Goal: Feedback & Contribution: Leave review/rating

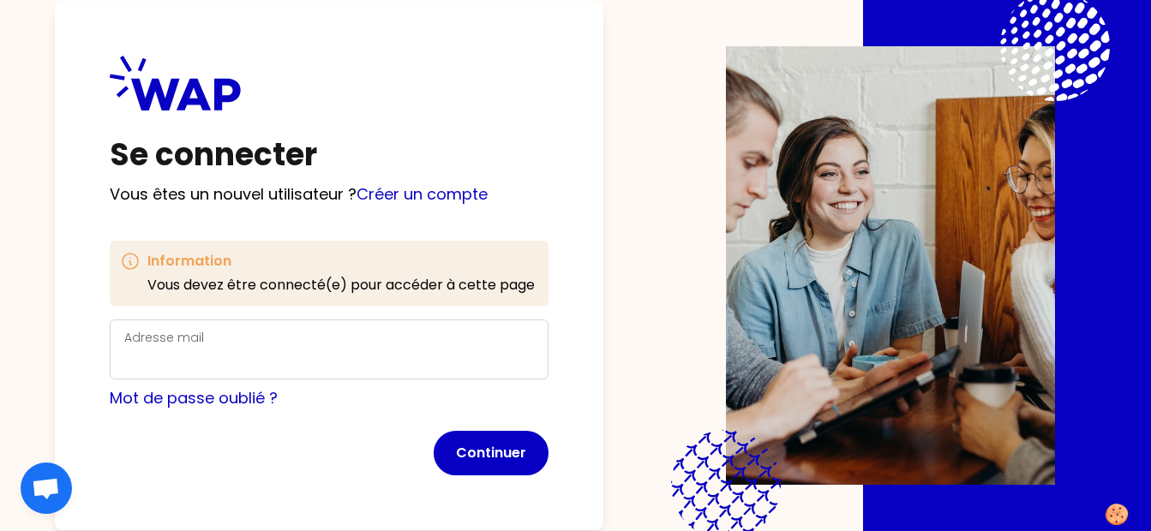
click at [398, 314] on div "Information Vous devez être connecté(e) pour accéder à cette page Adresse mail …" at bounding box center [329, 358] width 439 height 235
click at [379, 338] on div "Adresse mail" at bounding box center [329, 349] width 410 height 45
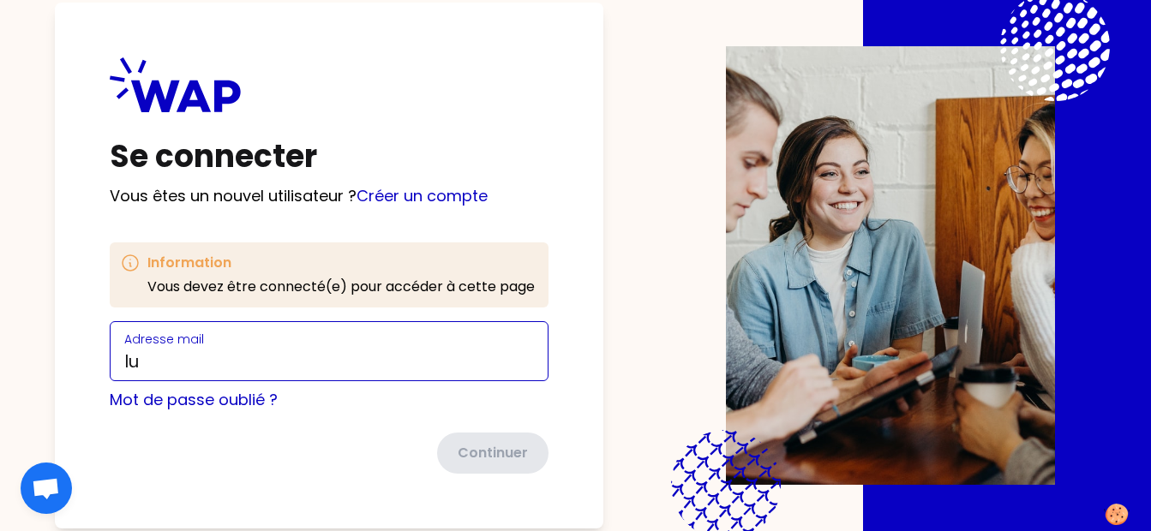
type input "[PERSON_NAME][EMAIL_ADDRESS][DOMAIN_NAME]"
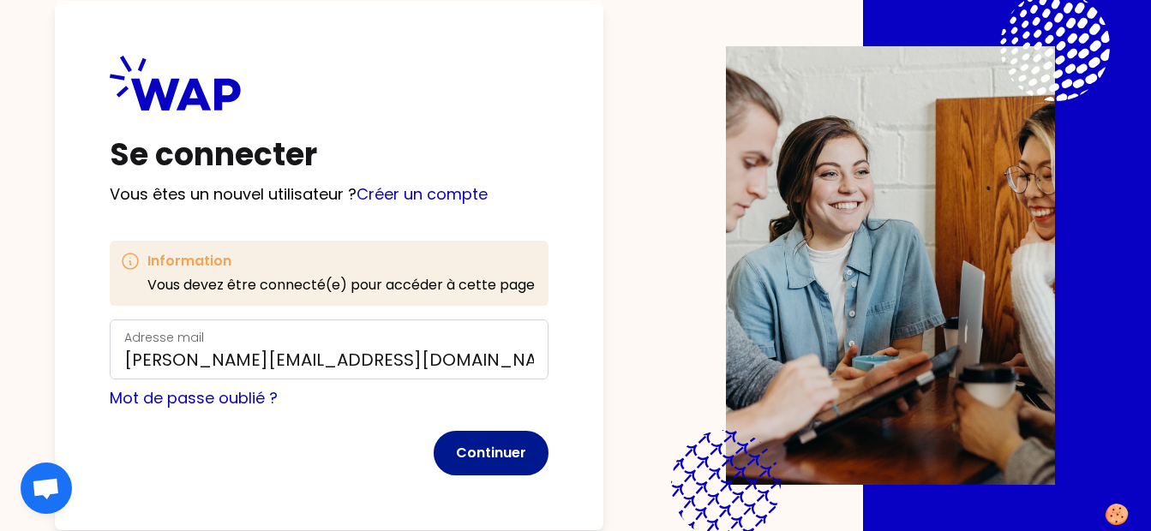
click at [489, 464] on button "Continuer" at bounding box center [491, 453] width 115 height 45
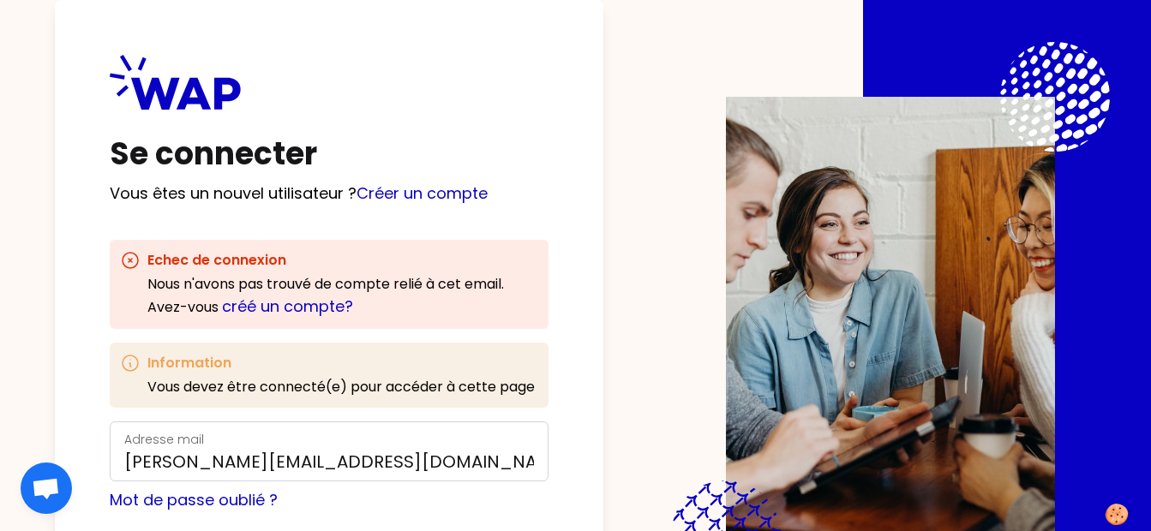
scroll to position [101, 0]
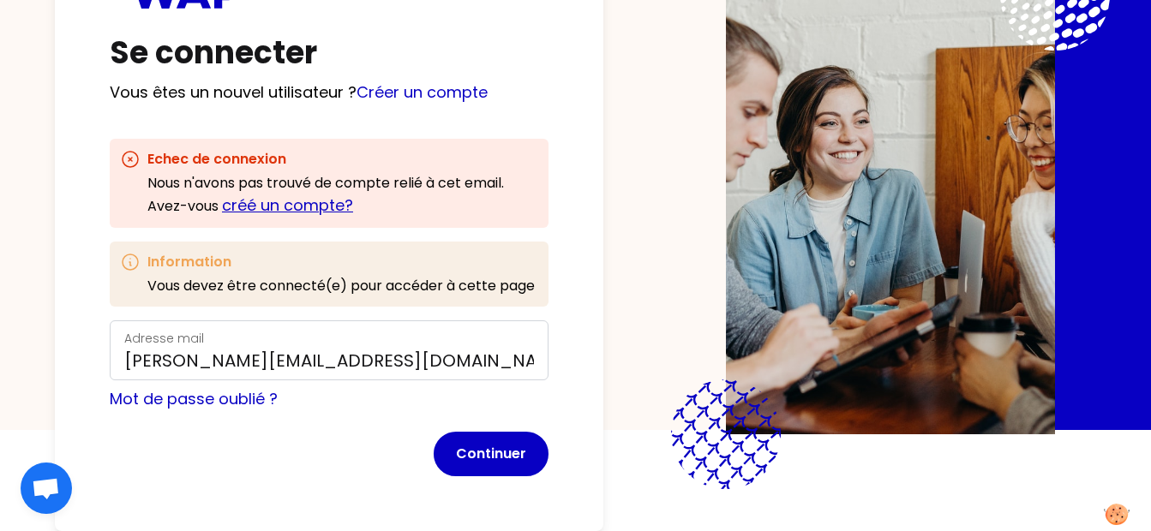
click at [308, 213] on link "créé un compte?" at bounding box center [287, 204] width 131 height 21
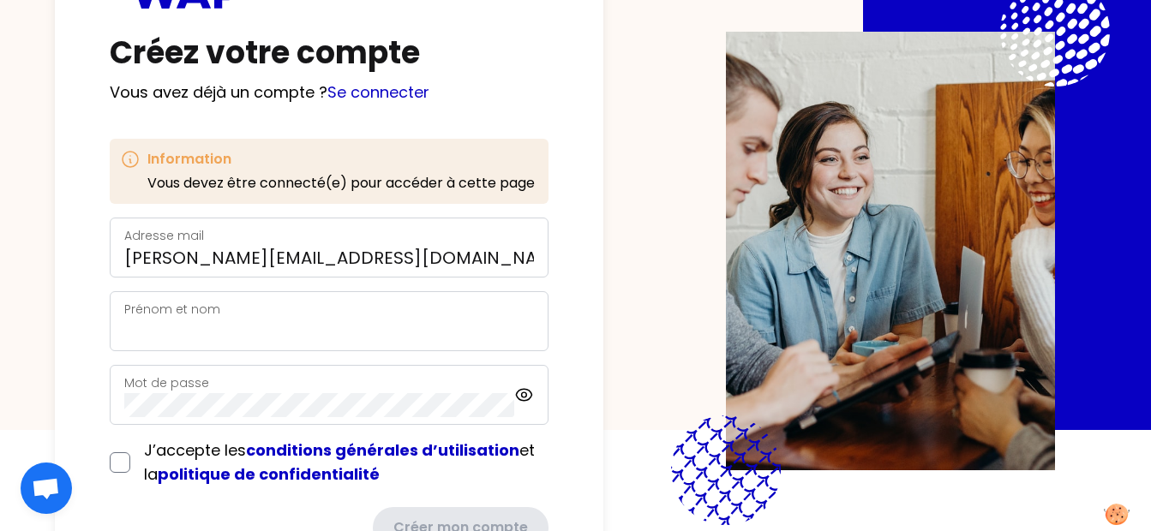
click at [289, 316] on div "Prénom et nom" at bounding box center [329, 321] width 410 height 45
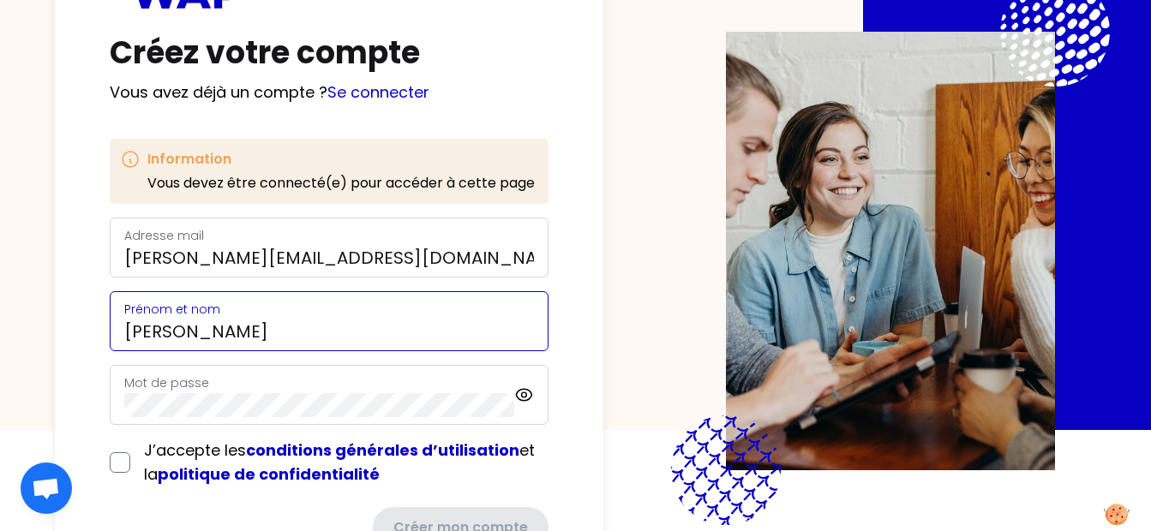
type input "[PERSON_NAME]"
click at [123, 464] on input "checkbox" at bounding box center [120, 462] width 21 height 21
checkbox input "true"
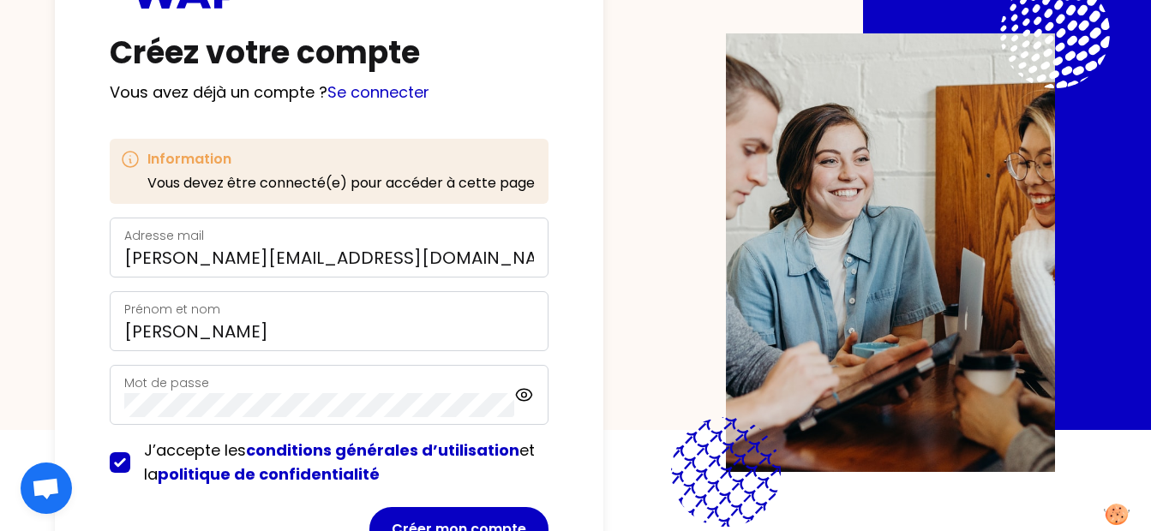
scroll to position [176, 0]
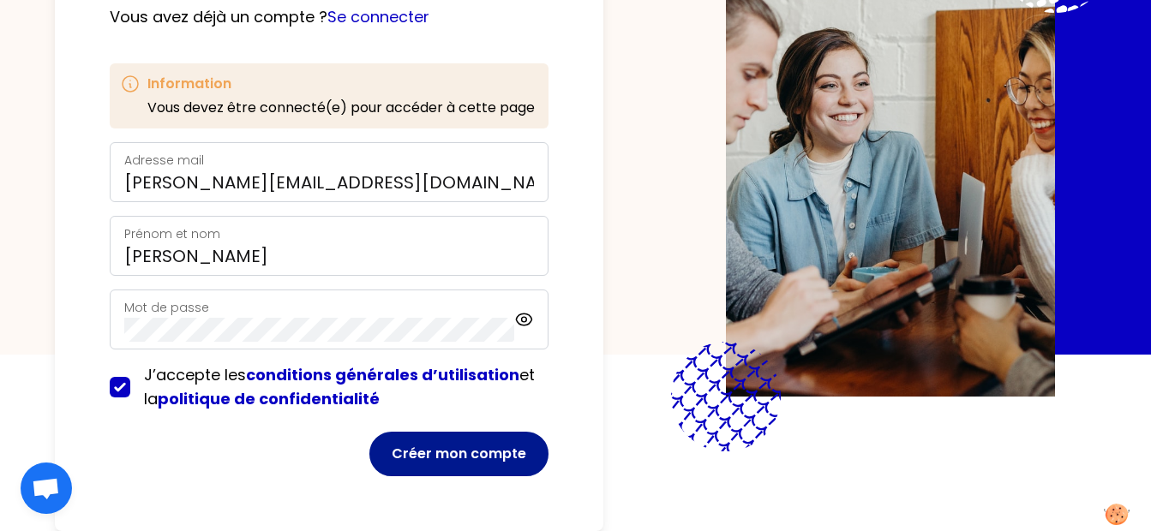
click at [453, 439] on button "Créer mon compte" at bounding box center [458, 454] width 179 height 45
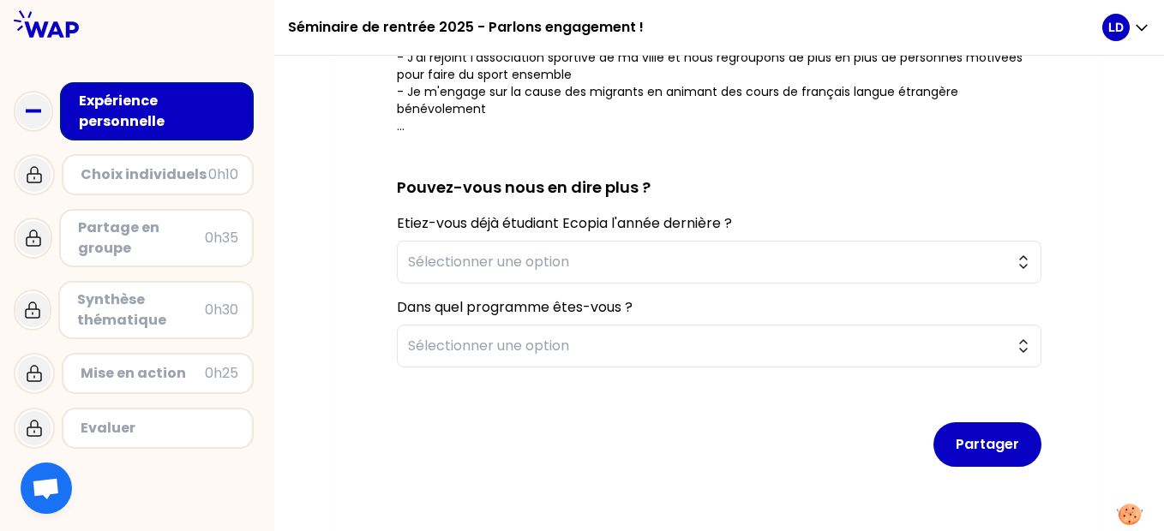
scroll to position [471, 0]
click at [565, 264] on span "Sélectionner une option" at bounding box center [707, 262] width 598 height 21
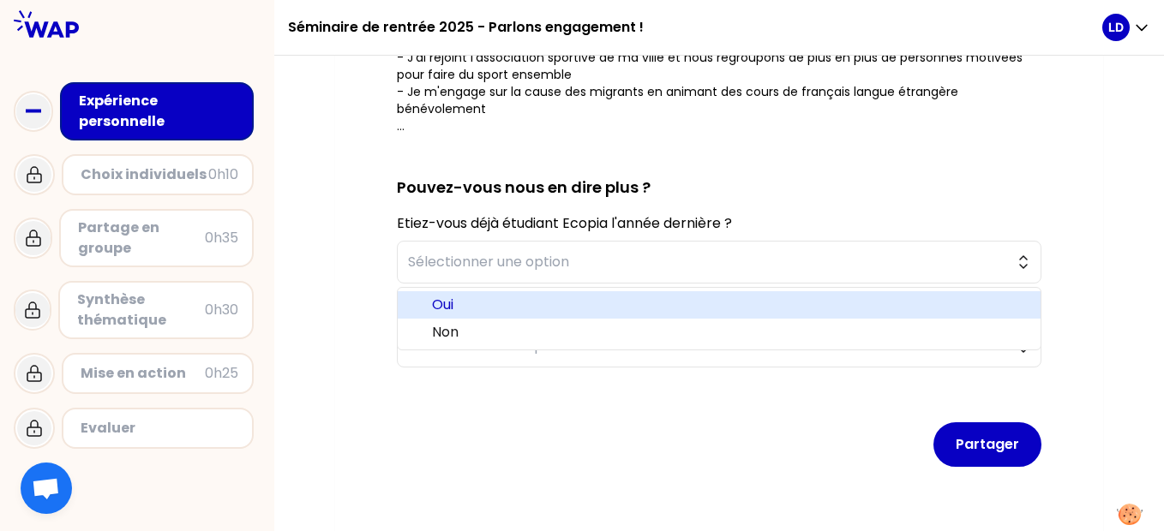
click at [479, 307] on span "Oui" at bounding box center [729, 305] width 595 height 21
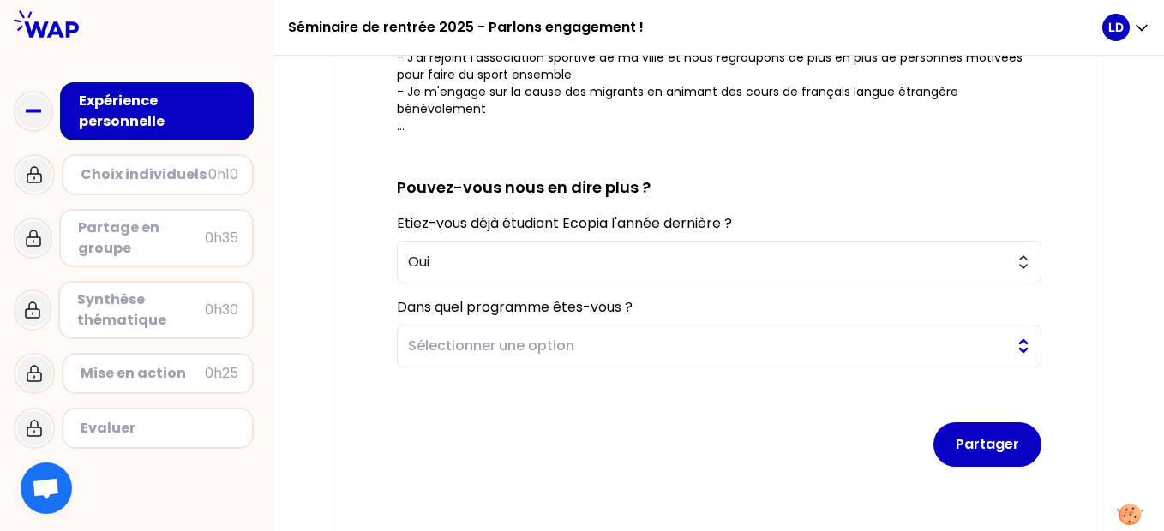
click at [495, 341] on span "Sélectionner une option" at bounding box center [707, 346] width 598 height 21
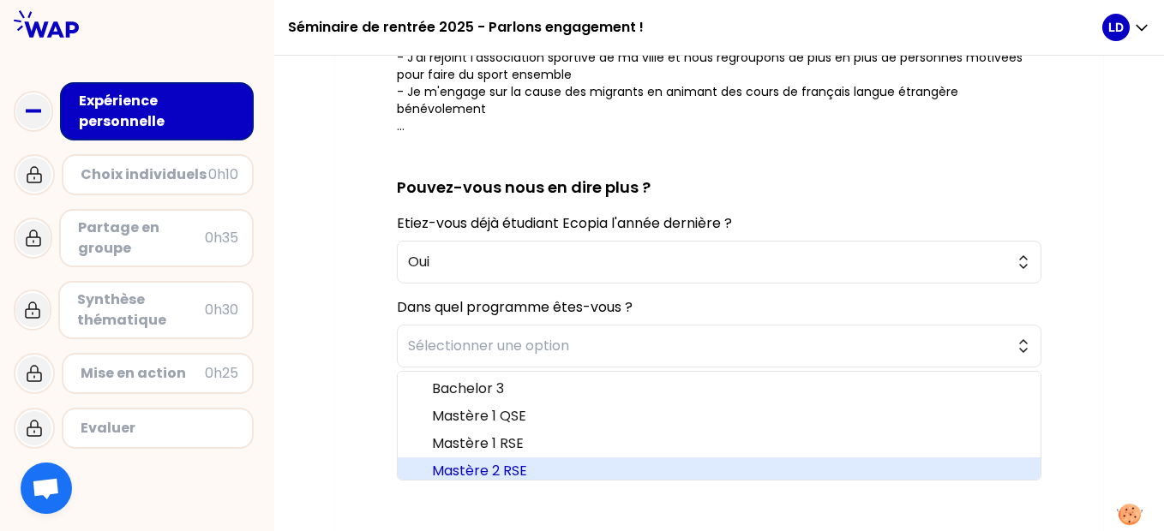
scroll to position [5, 0]
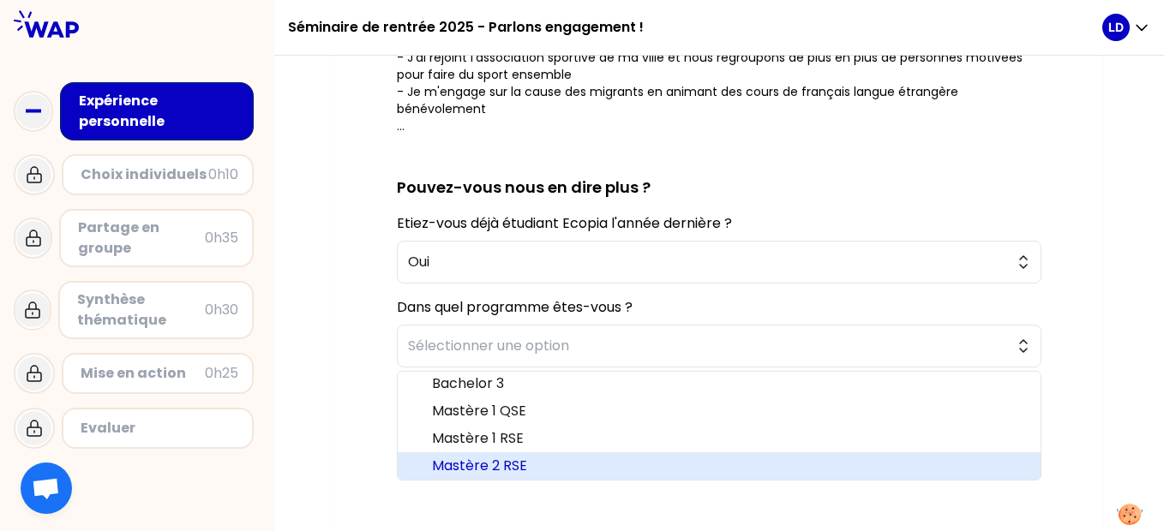
click at [486, 463] on span "Mastère 2 RSE" at bounding box center [729, 466] width 595 height 21
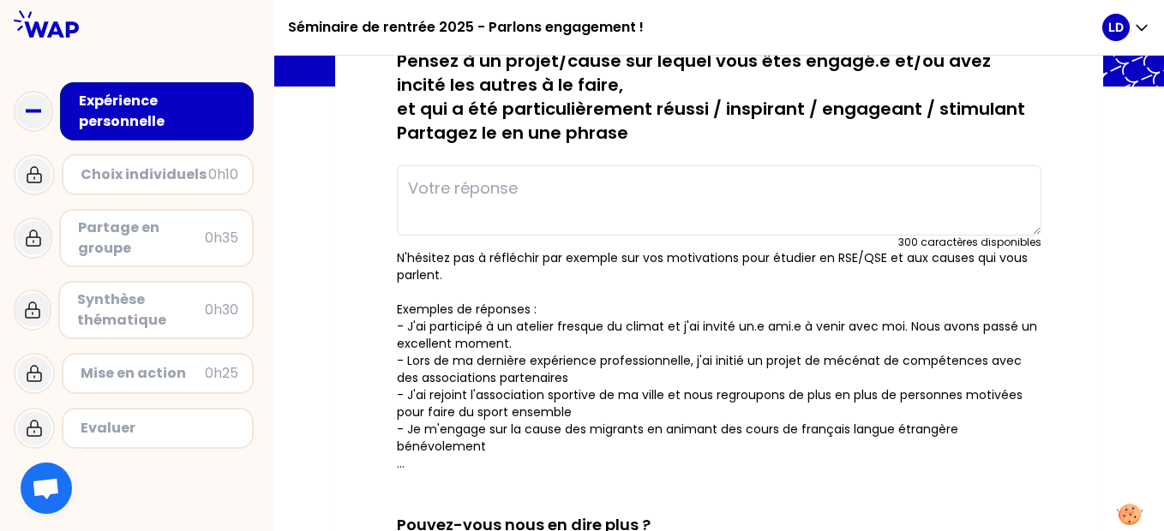
scroll to position [129, 0]
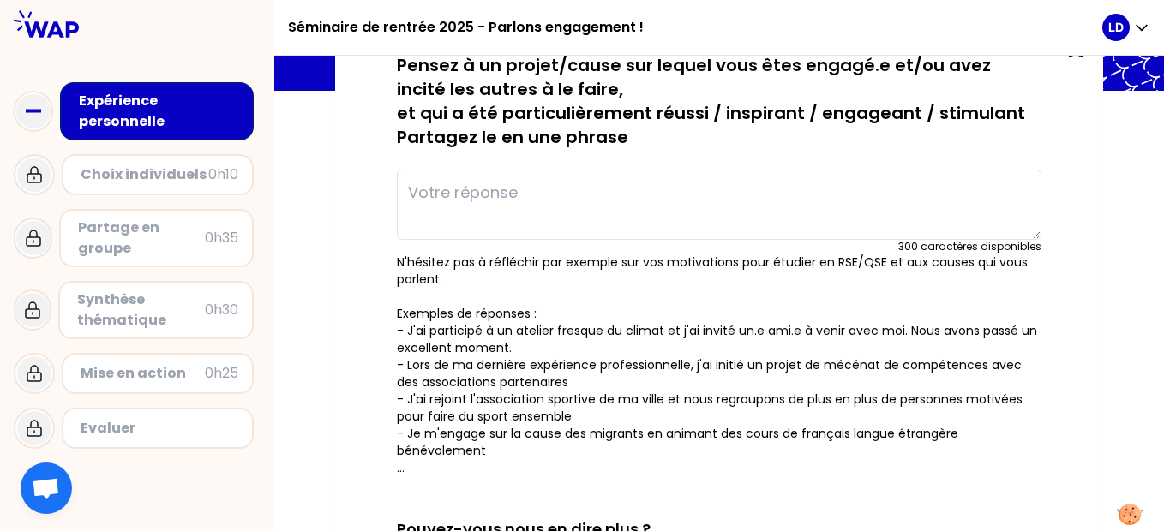
click at [492, 190] on textarea at bounding box center [719, 205] width 644 height 70
click at [438, 191] on textarea "J'ainettoyé une" at bounding box center [719, 205] width 644 height 70
click at [550, 191] on textarea "J'ai nettoyé une" at bounding box center [719, 205] width 644 height 70
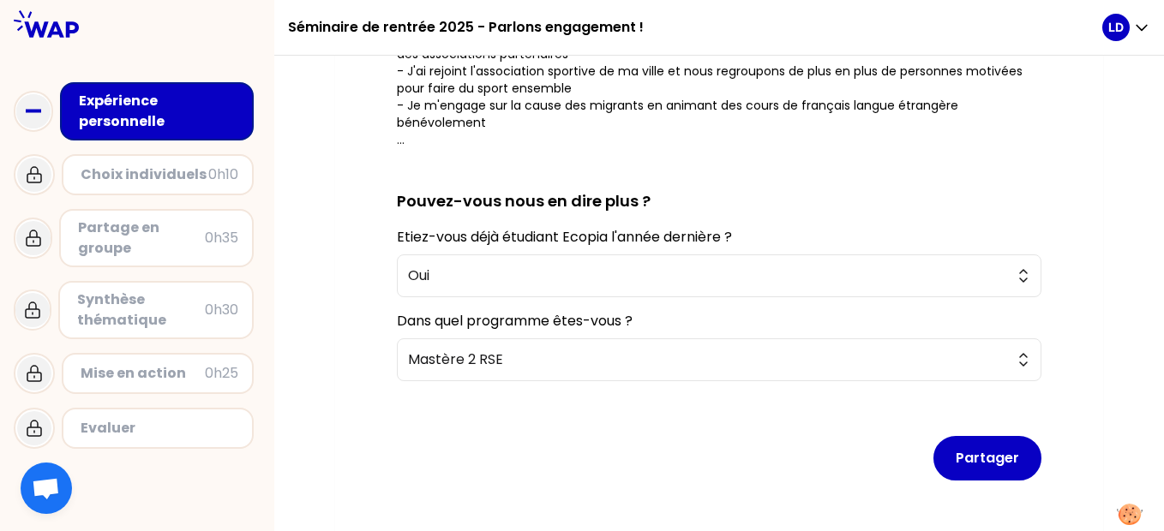
scroll to position [498, 0]
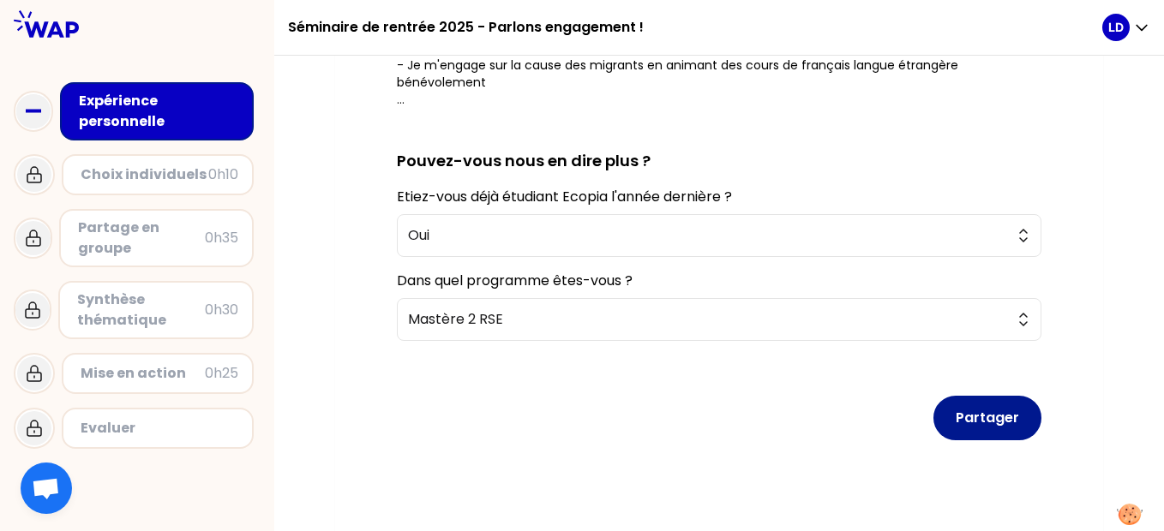
type textarea "J'ai nettoyé une plage de ses déchets au [GEOGRAPHIC_DATA], 500 Litres de déche…"
click at [992, 421] on button "Partager" at bounding box center [987, 418] width 108 height 45
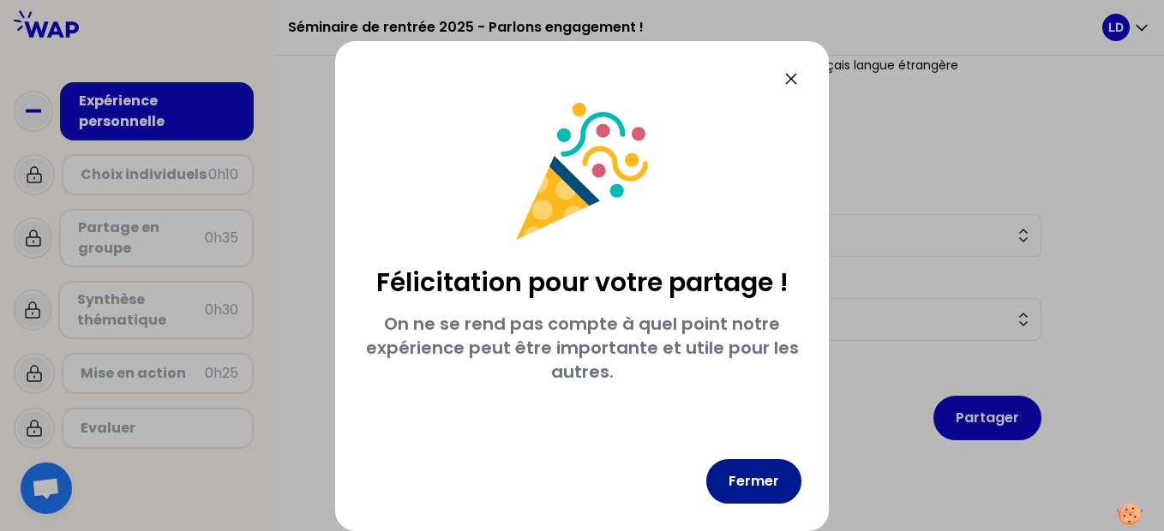
click at [771, 475] on button "Fermer" at bounding box center [753, 481] width 95 height 45
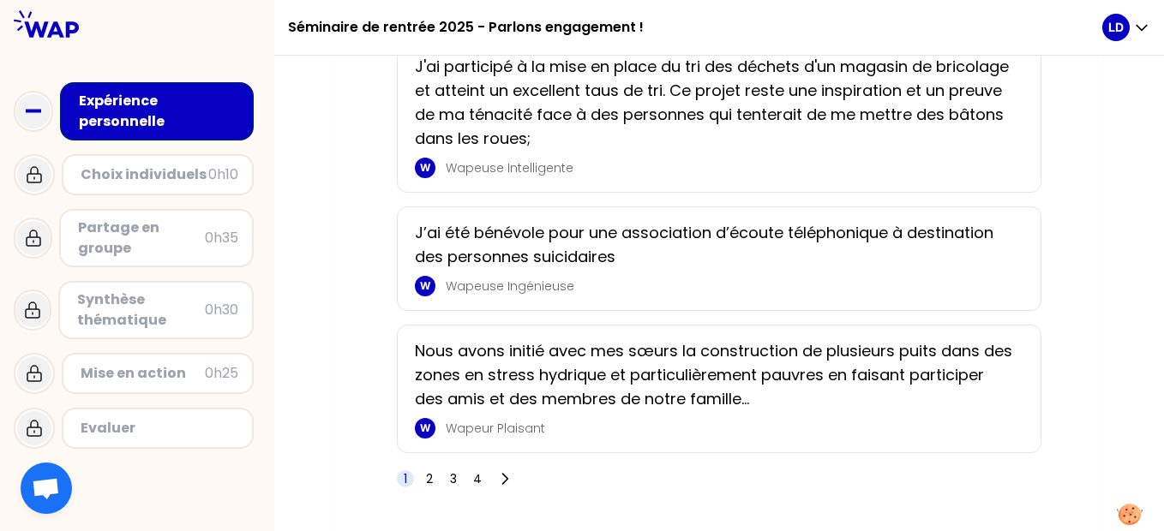
scroll to position [2997, 0]
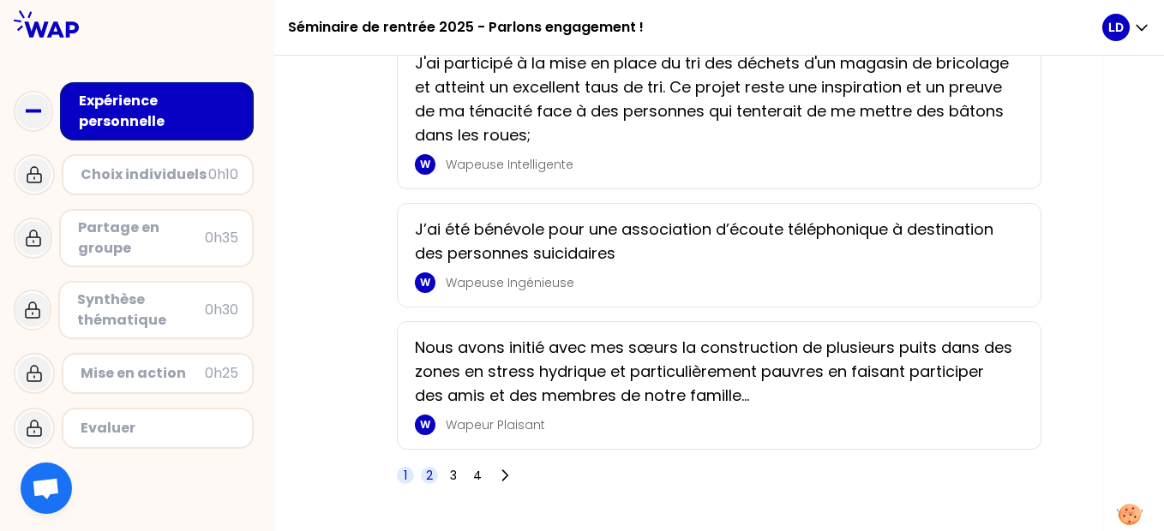
click at [433, 467] on span "2" at bounding box center [429, 475] width 7 height 17
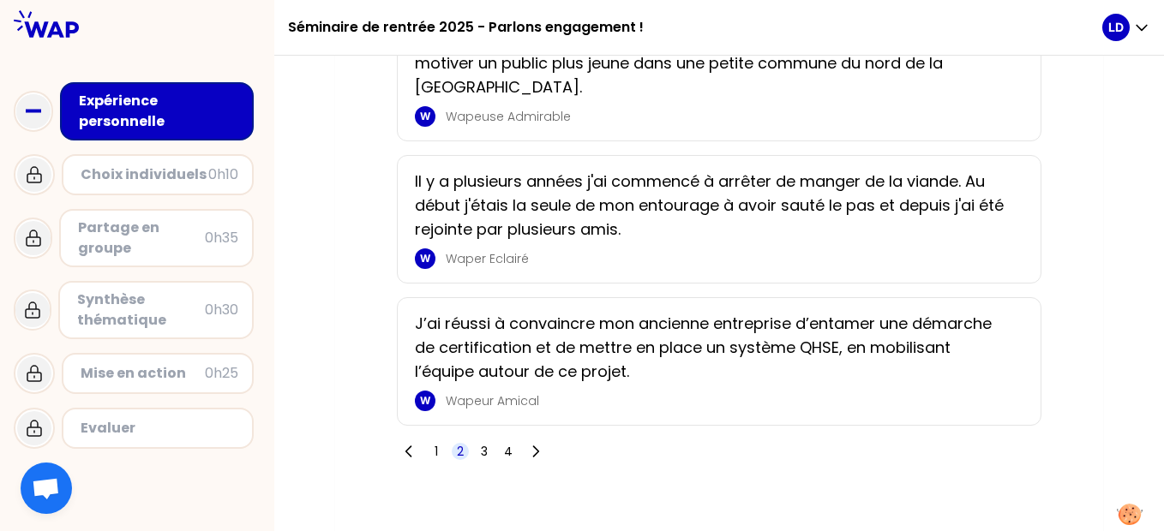
scroll to position [2973, 0]
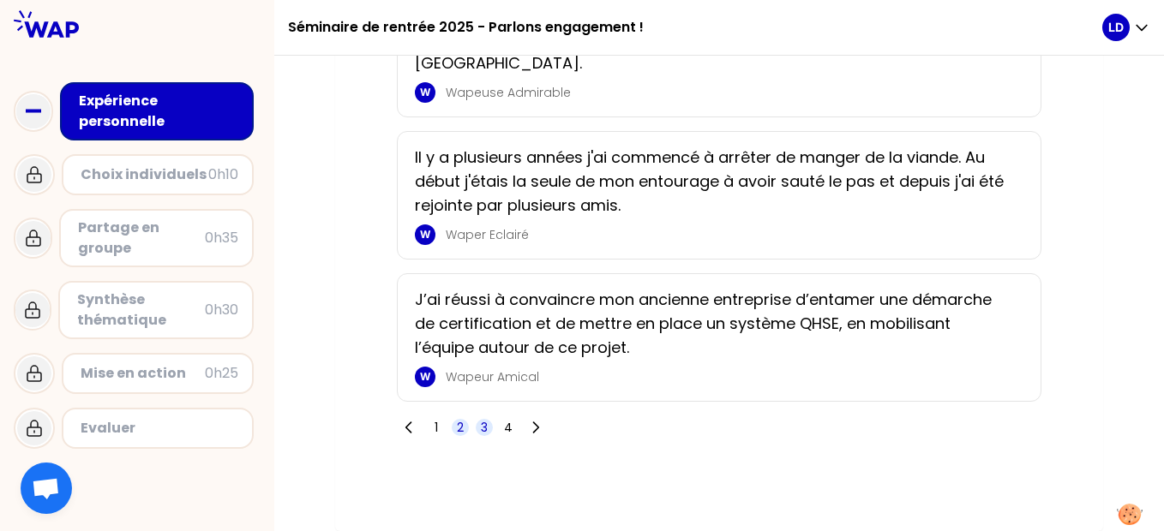
click at [479, 428] on span "3" at bounding box center [484, 427] width 17 height 17
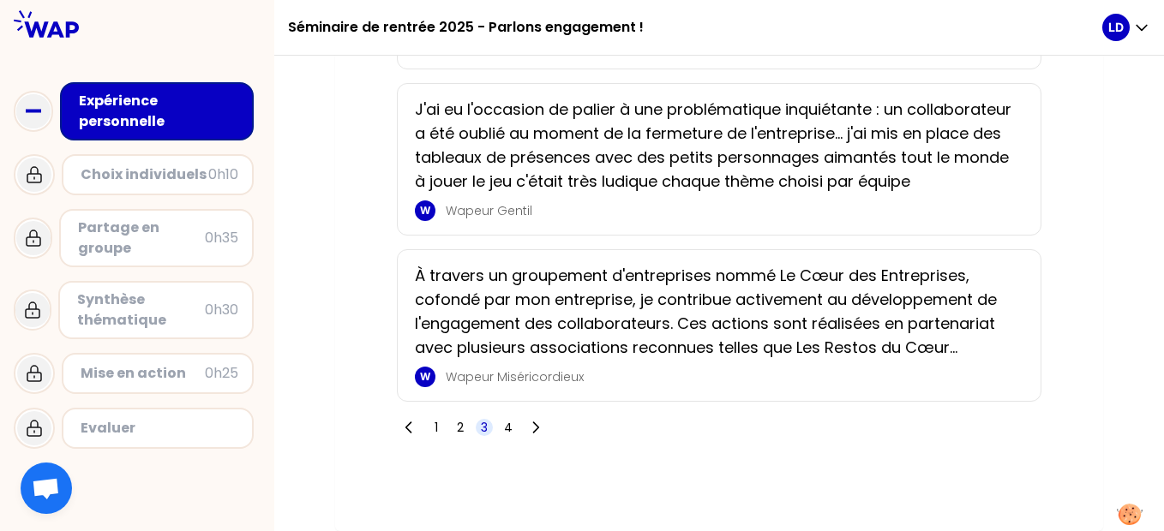
scroll to position [2901, 0]
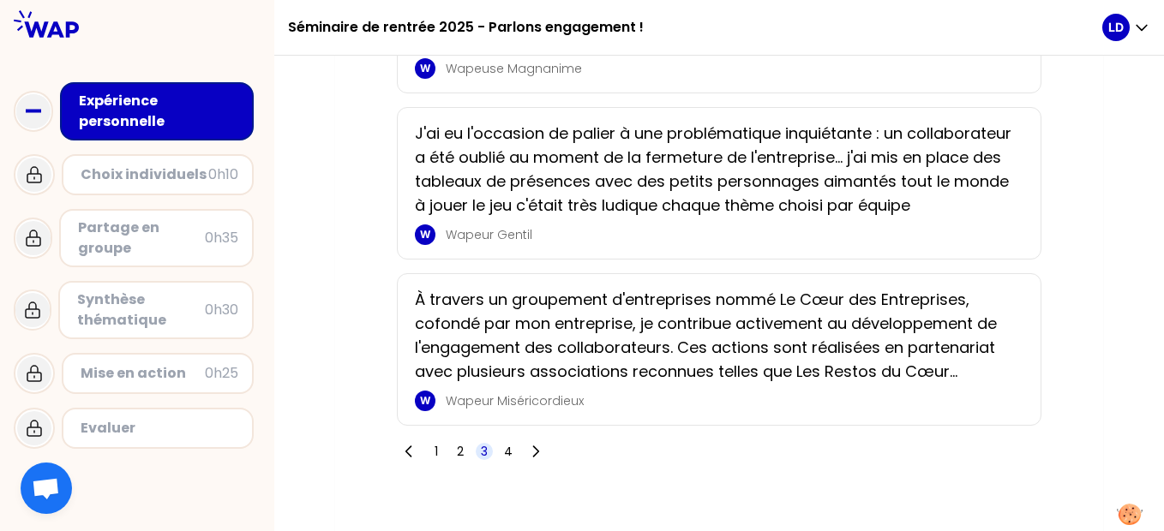
click at [527, 384] on p "À travers un groupement d'entreprises nommé Le Cœur des Entreprises, cofondé pa…" at bounding box center [714, 336] width 598 height 96
click at [513, 410] on p "Wapeur Miséricordieux" at bounding box center [729, 400] width 567 height 17
click at [681, 354] on p "À travers un groupement d'entreprises nommé Le Cœur des Entreprises, cofondé pa…" at bounding box center [714, 336] width 598 height 96
click at [123, 111] on div "Expérience personnelle" at bounding box center [158, 111] width 159 height 41
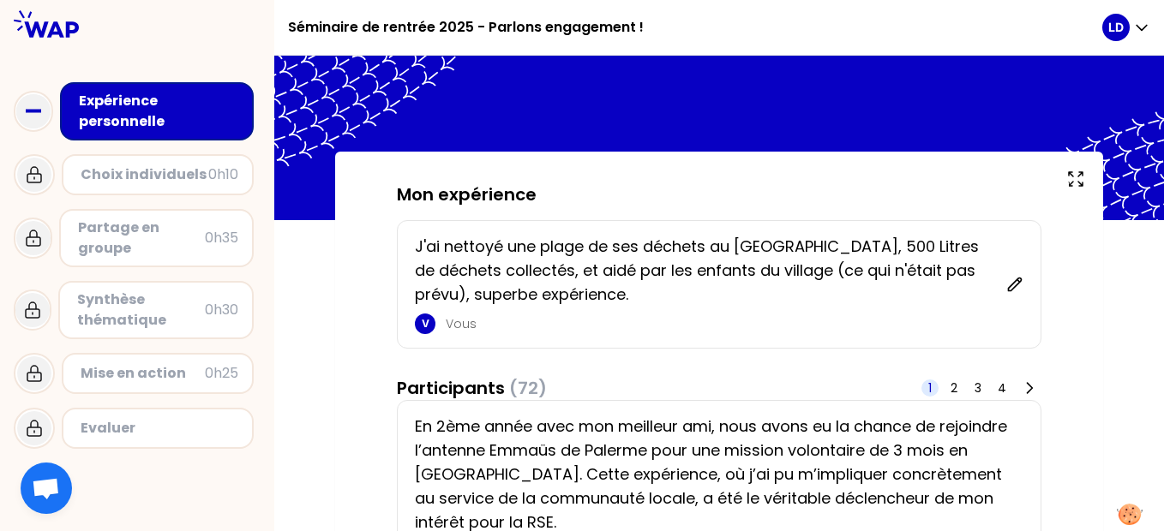
click at [131, 170] on div "Choix individuels" at bounding box center [145, 175] width 128 height 21
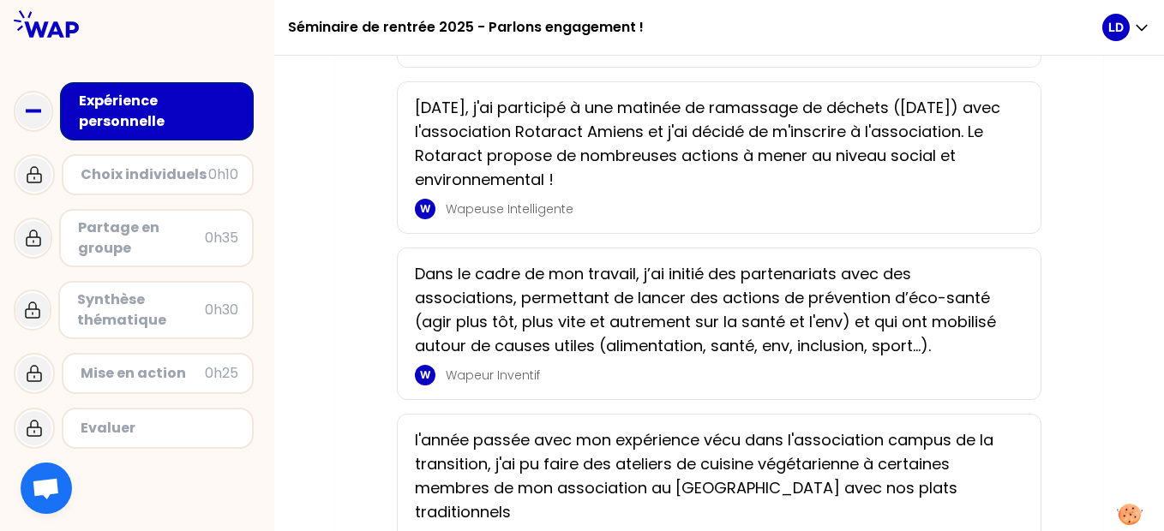
scroll to position [3066, 0]
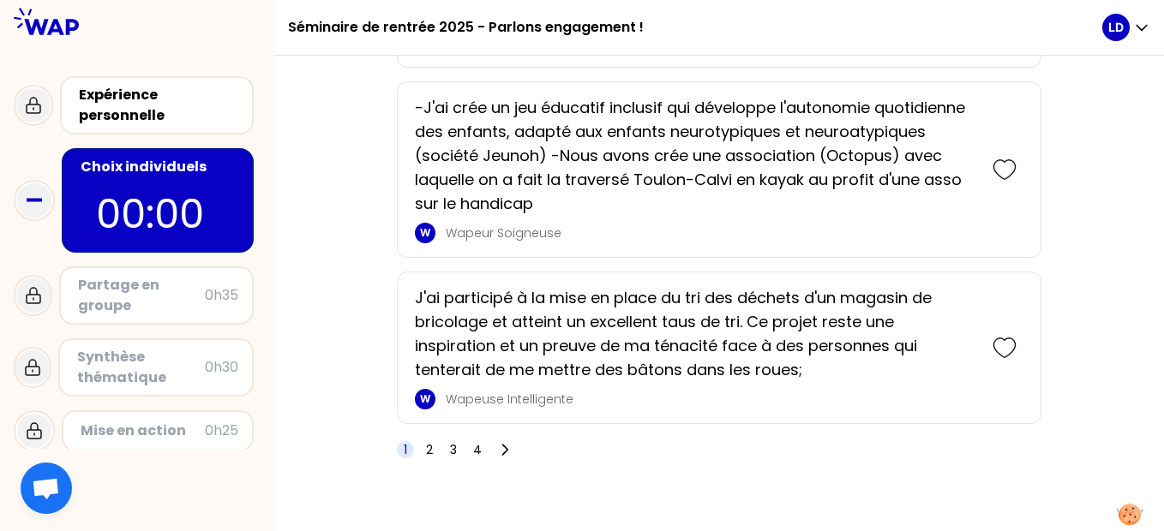
scroll to position [3109, 0]
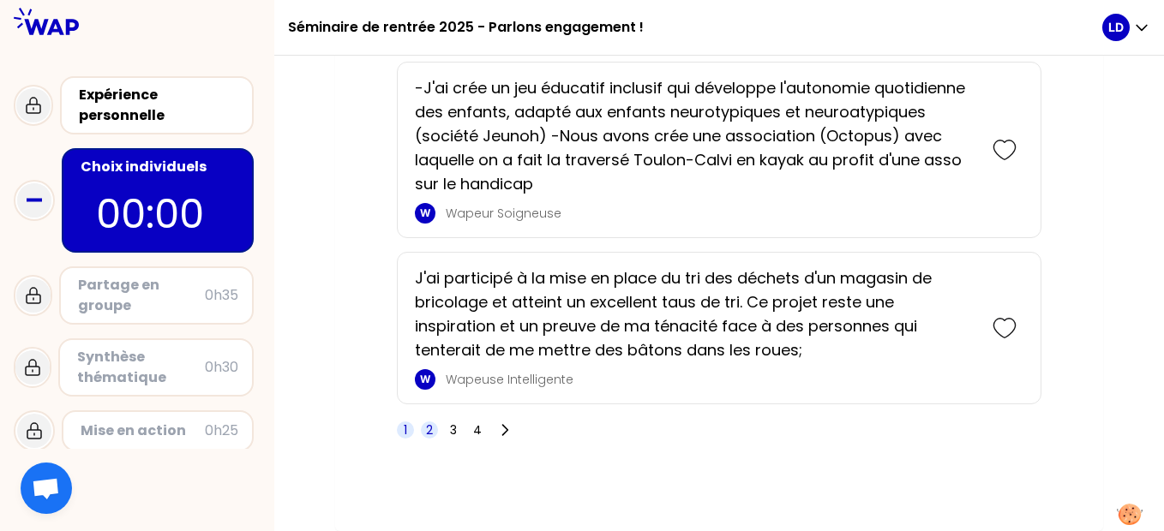
click at [424, 428] on span "2" at bounding box center [429, 430] width 17 height 17
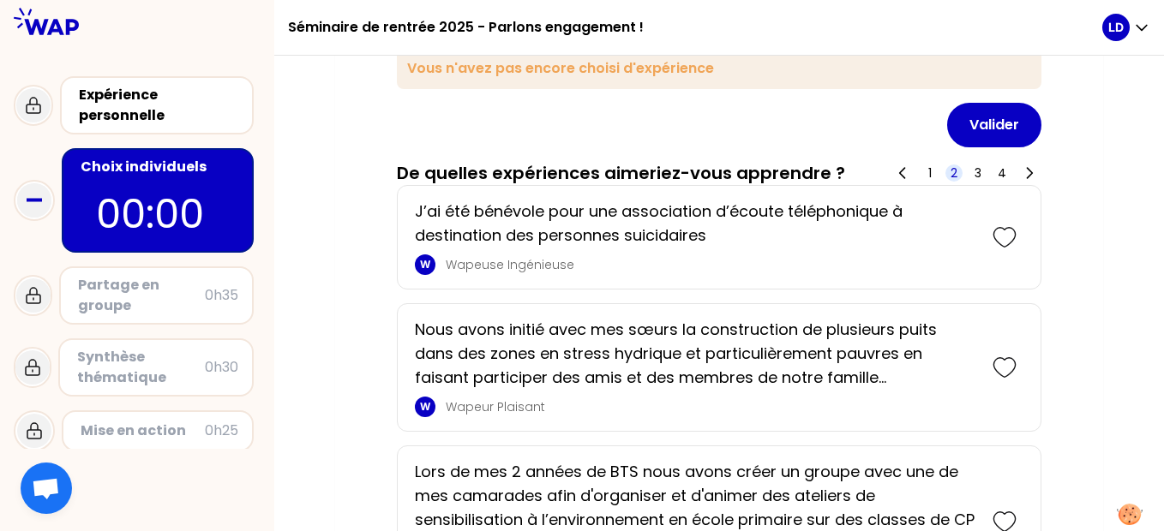
scroll to position [147, 0]
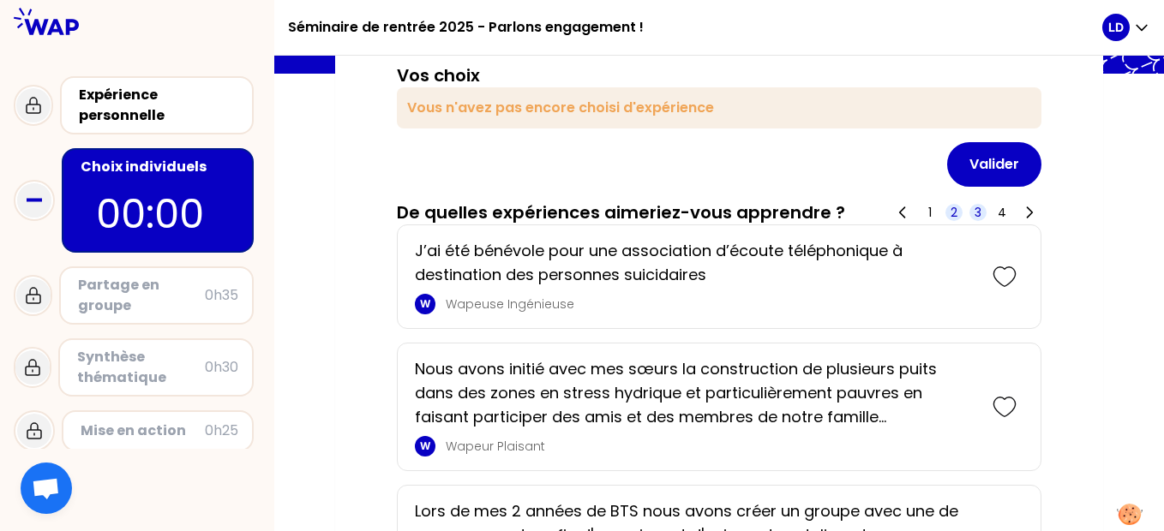
click at [978, 208] on span "3" at bounding box center [977, 212] width 7 height 17
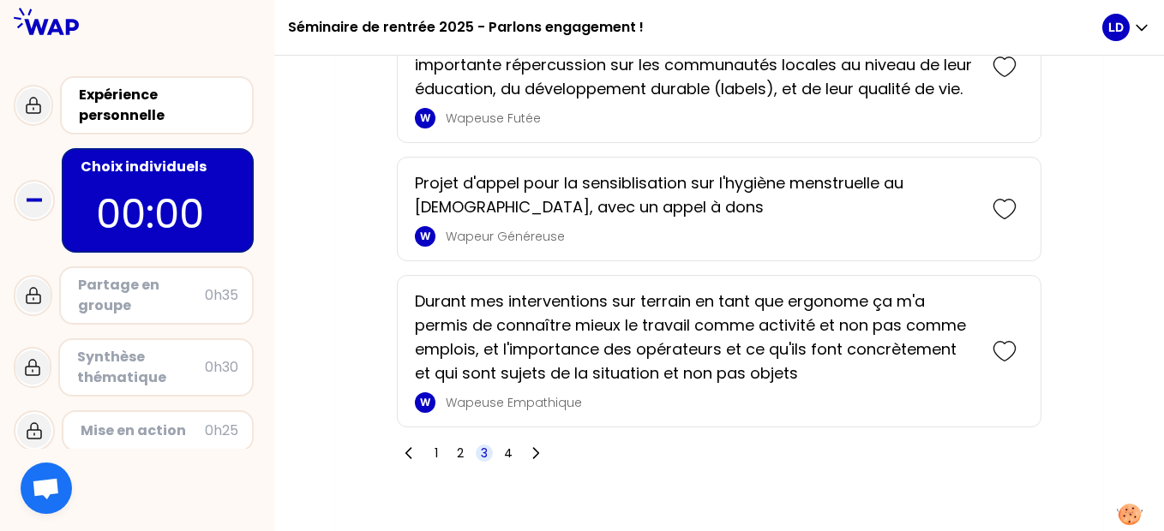
scroll to position [2965, 0]
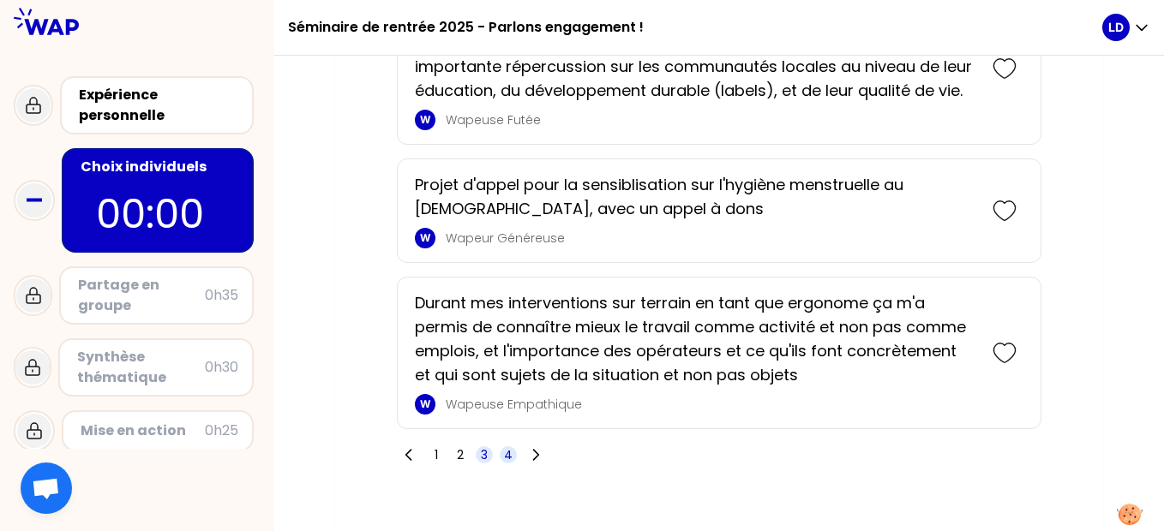
click at [509, 458] on span "4" at bounding box center [508, 454] width 9 height 17
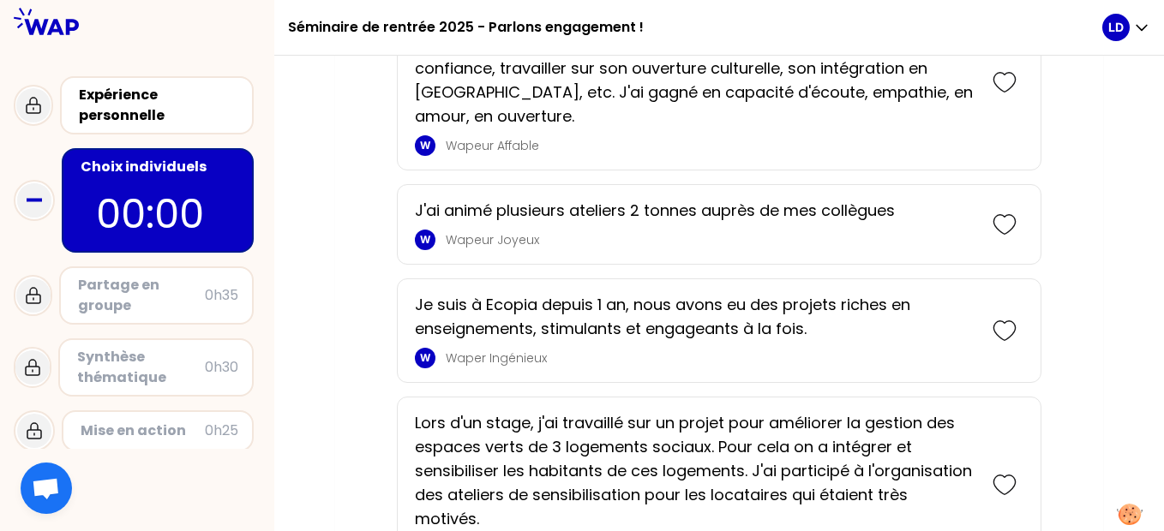
scroll to position [2637, 0]
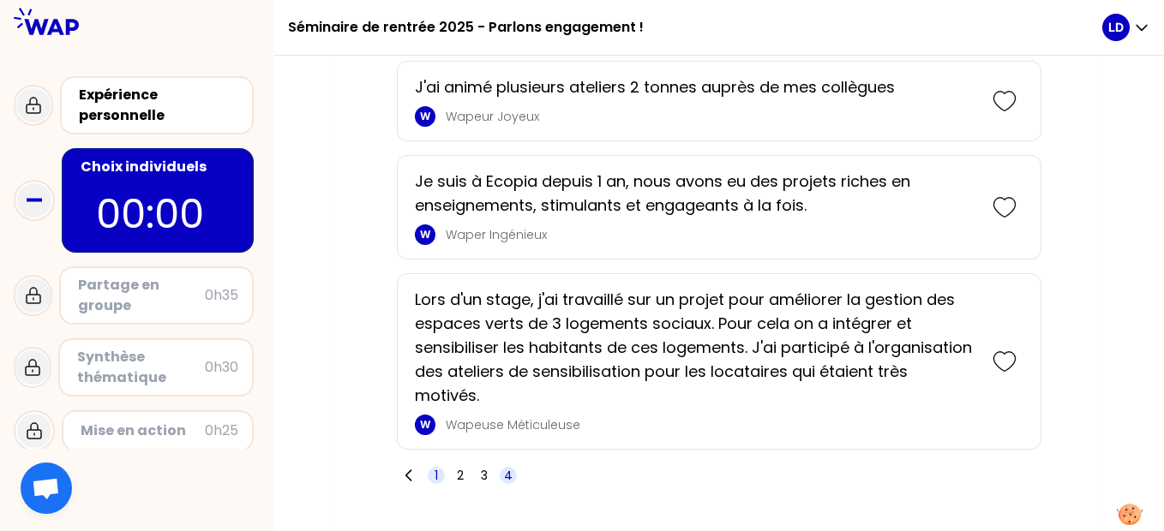
click at [437, 467] on span "1" at bounding box center [435, 475] width 3 height 17
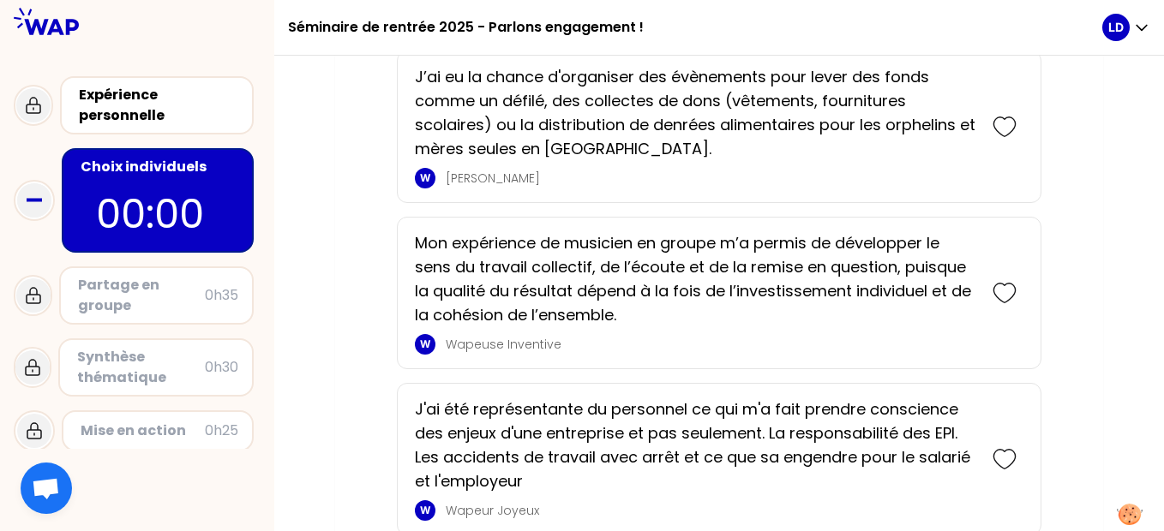
scroll to position [1081, 0]
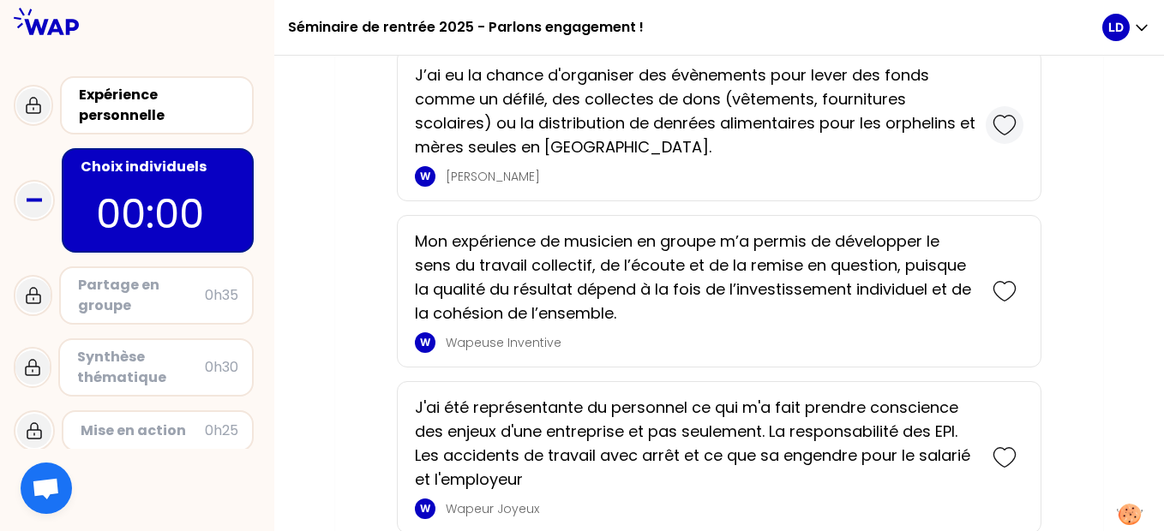
click at [1000, 127] on icon at bounding box center [1004, 125] width 24 height 24
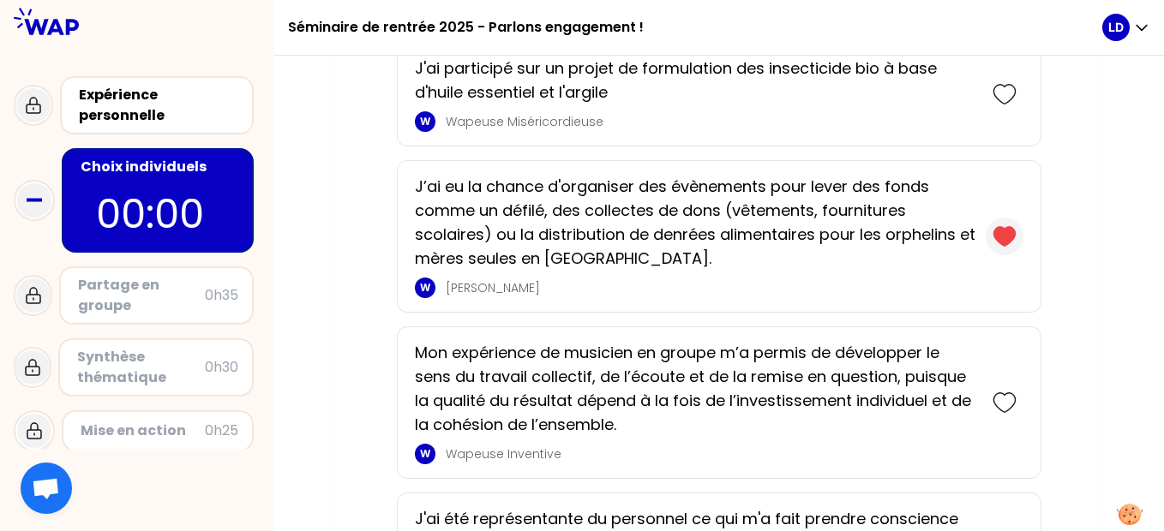
scroll to position [1193, 0]
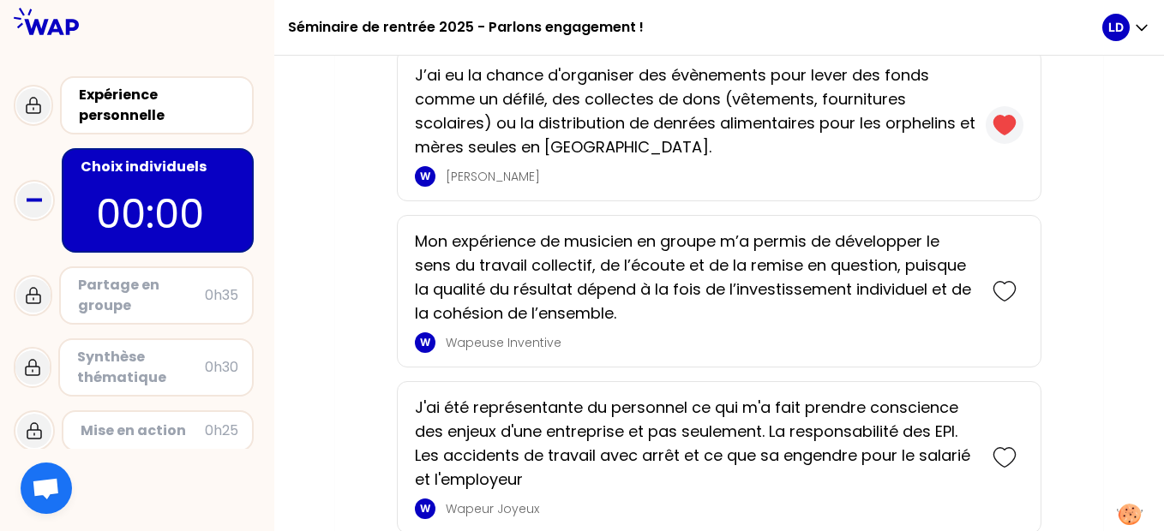
click at [1000, 127] on icon at bounding box center [1003, 125] width 21 height 19
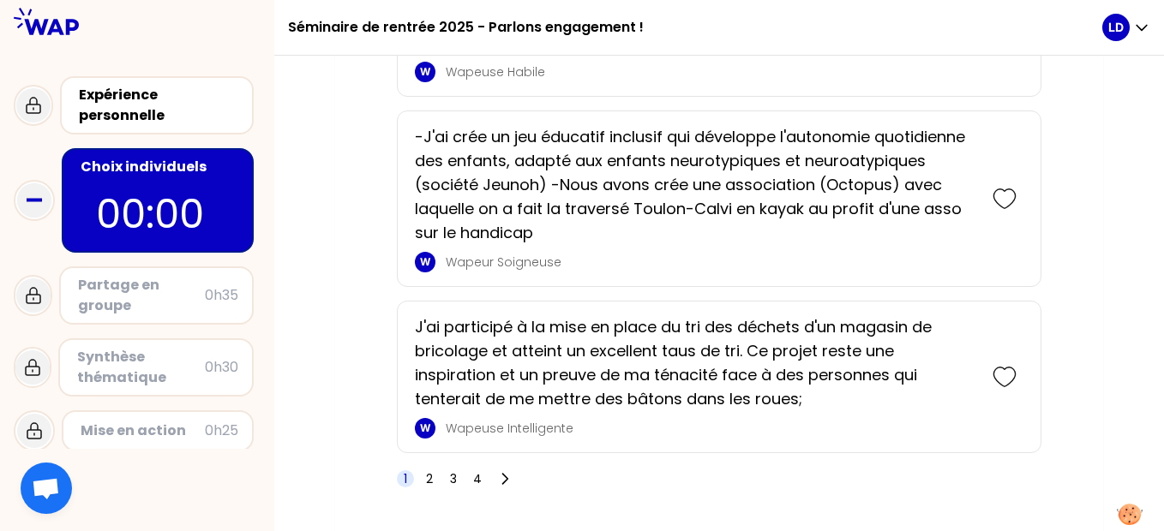
scroll to position [3109, 0]
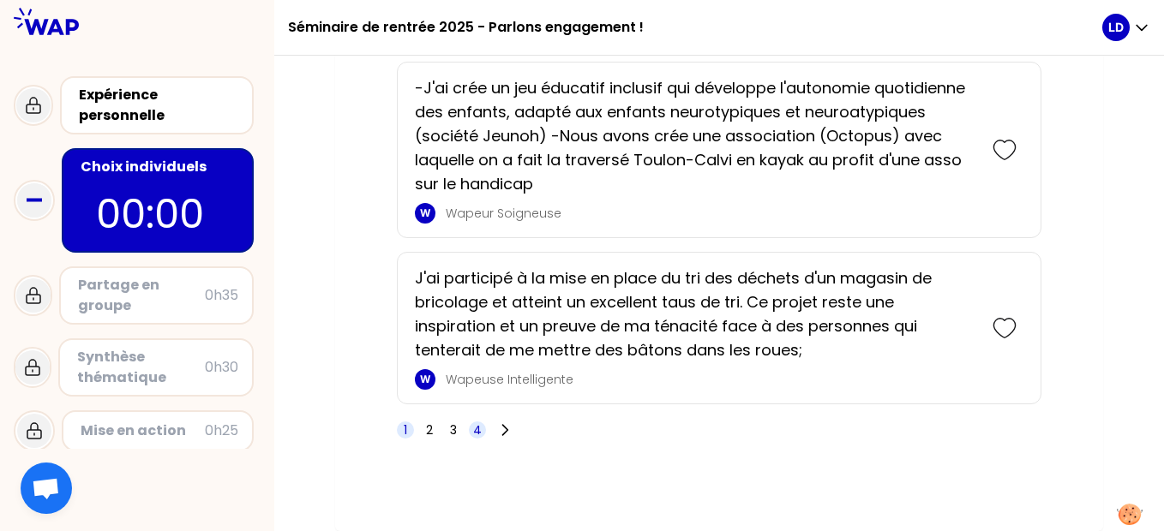
click at [483, 431] on span "4" at bounding box center [477, 430] width 17 height 17
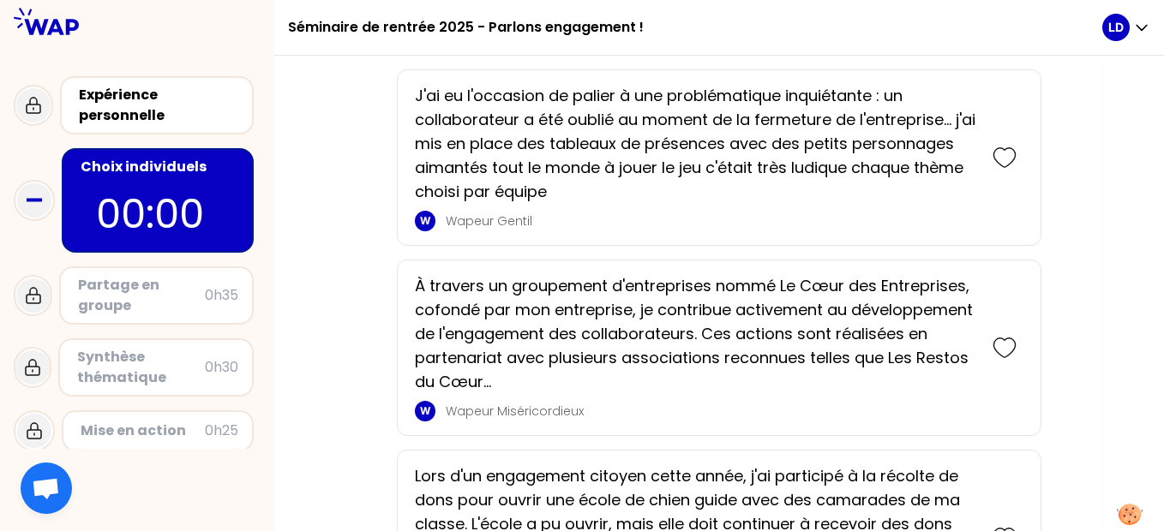
scroll to position [894, 0]
click at [999, 350] on icon at bounding box center [1004, 349] width 24 height 24
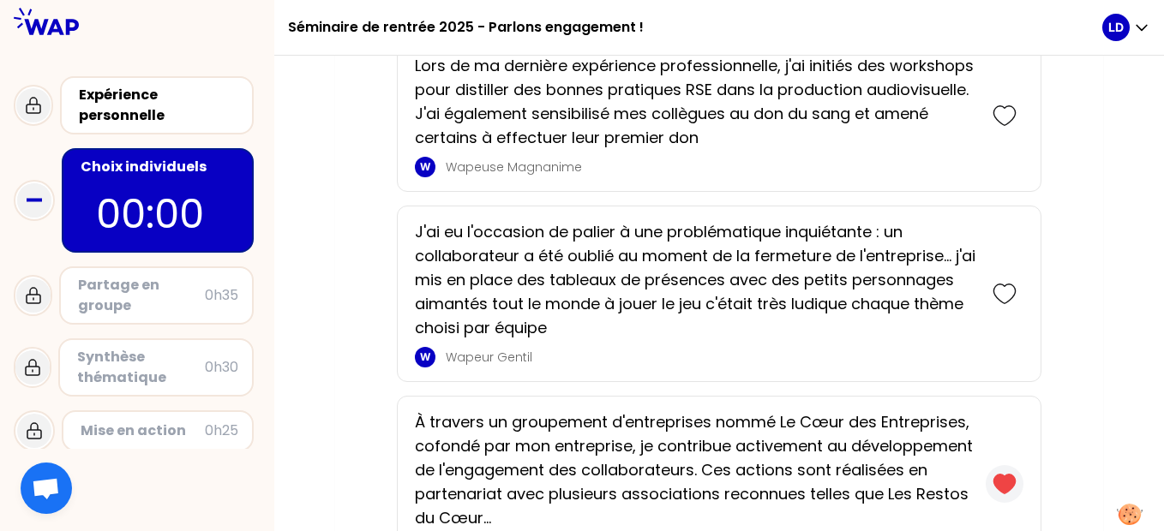
scroll to position [1029, 0]
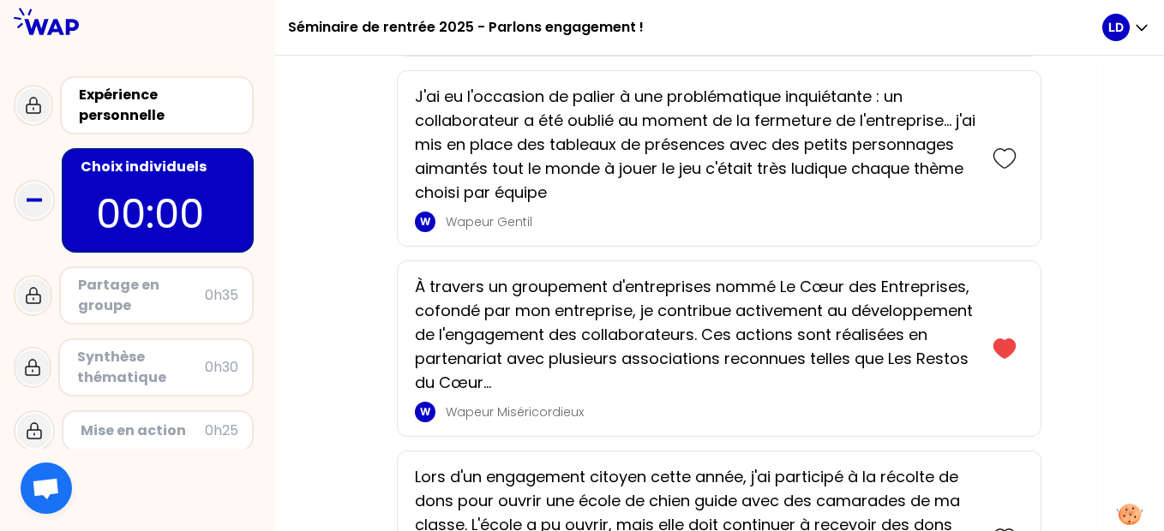
click at [153, 191] on p "00:00" at bounding box center [157, 214] width 123 height 60
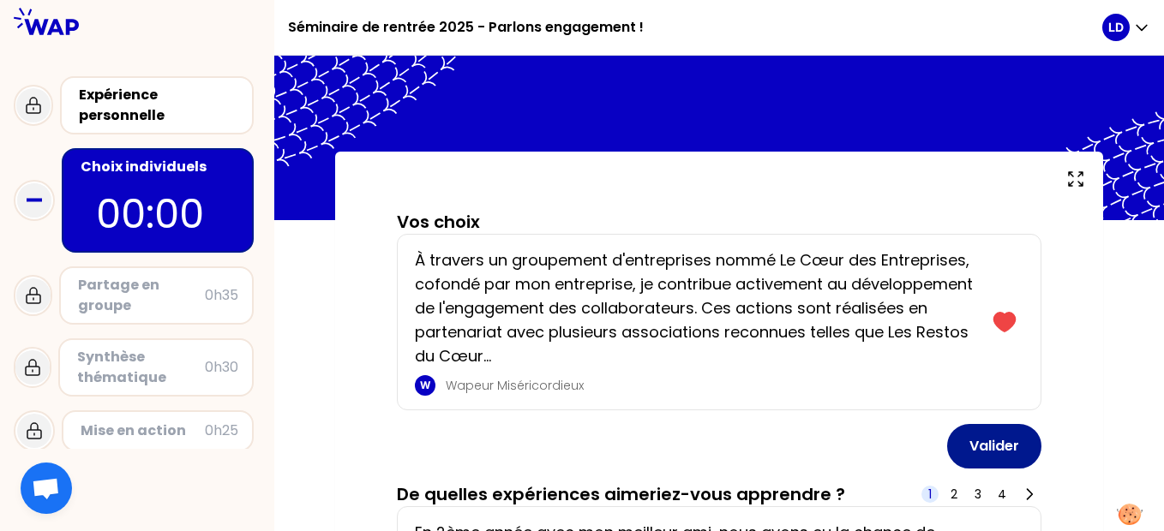
click at [1003, 432] on button "Valider" at bounding box center [994, 446] width 94 height 45
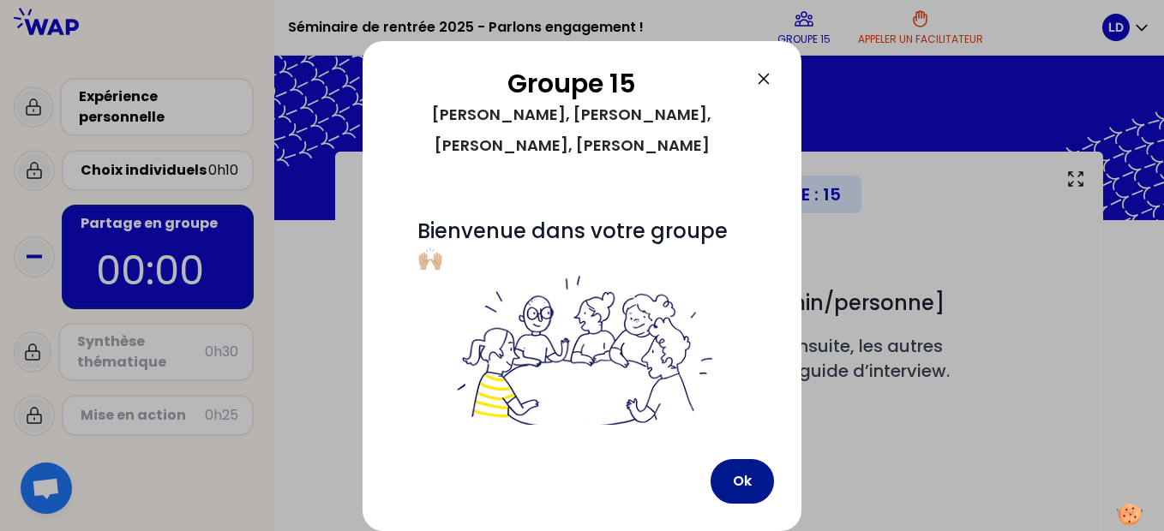
click at [743, 491] on button "Ok" at bounding box center [741, 481] width 63 height 45
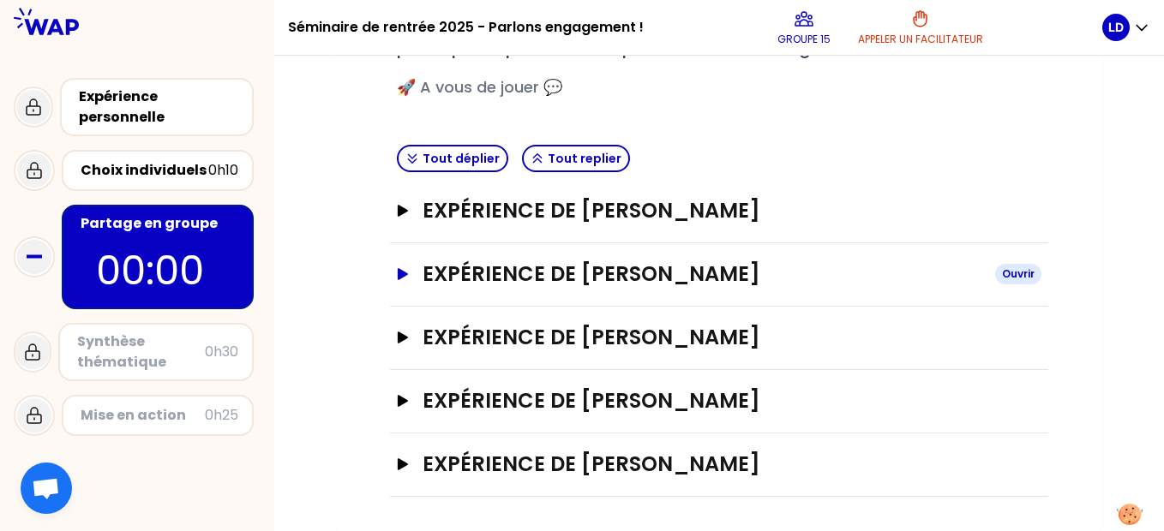
scroll to position [320, 0]
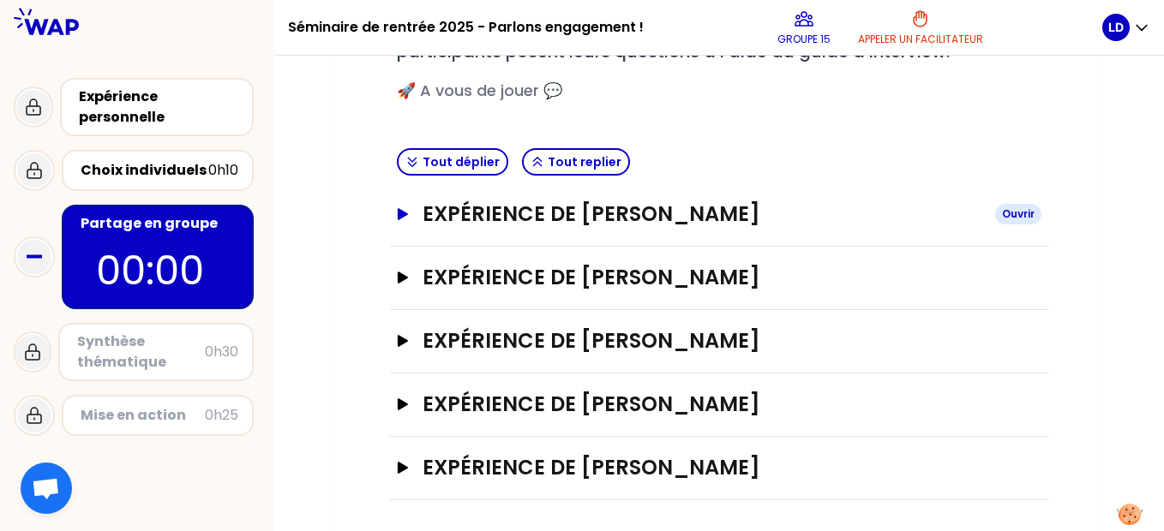
click at [512, 227] on h3 "Expérience de [PERSON_NAME]" at bounding box center [701, 213] width 559 height 27
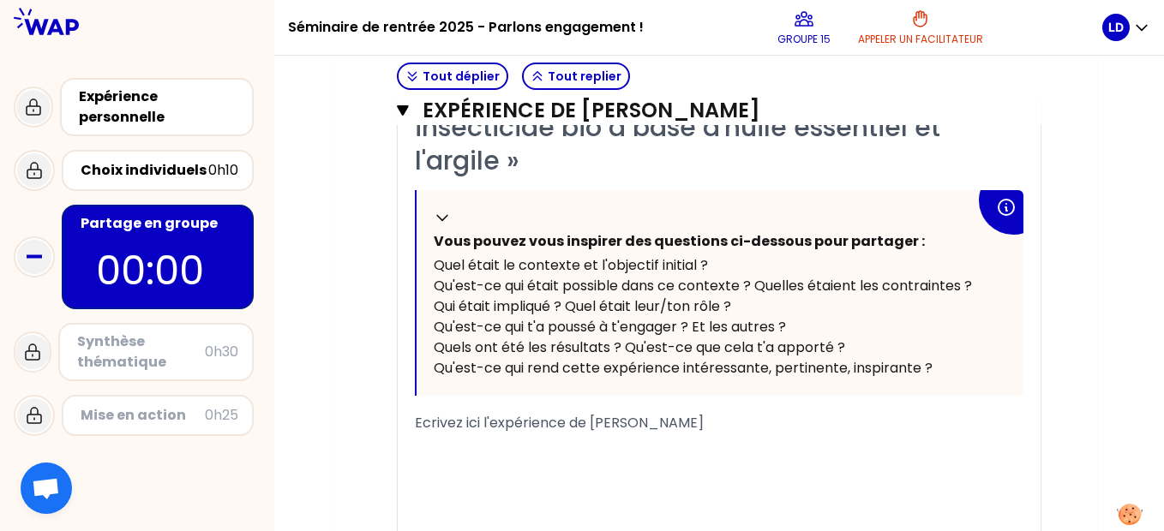
scroll to position [542, 0]
click at [497, 332] on span "Qu'est-ce qui t'a poussé à t'engager ? Et les autres ?" at bounding box center [610, 328] width 352 height 20
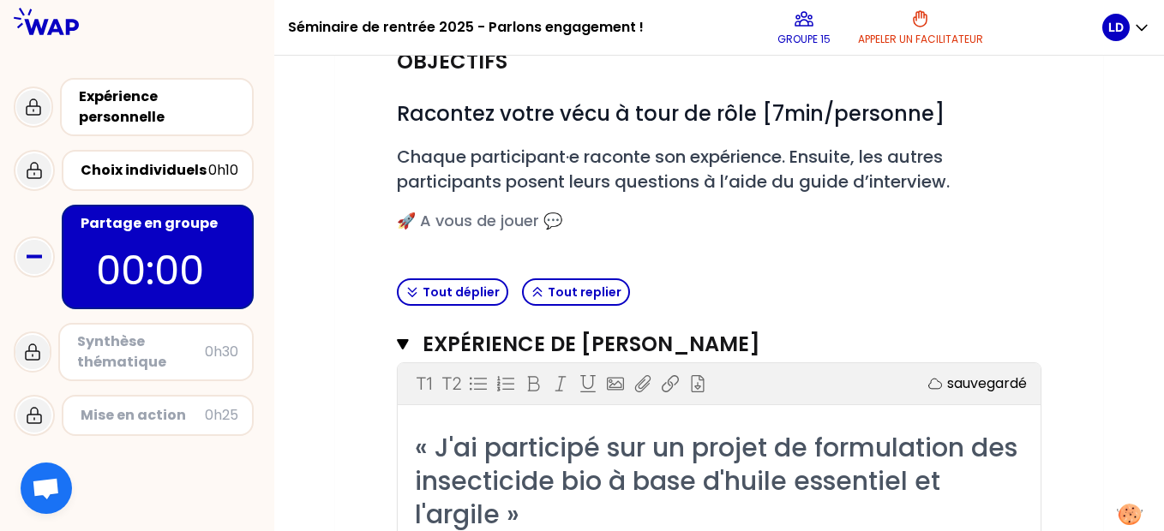
scroll to position [188, 0]
click at [402, 343] on icon "button" at bounding box center [402, 345] width 11 height 10
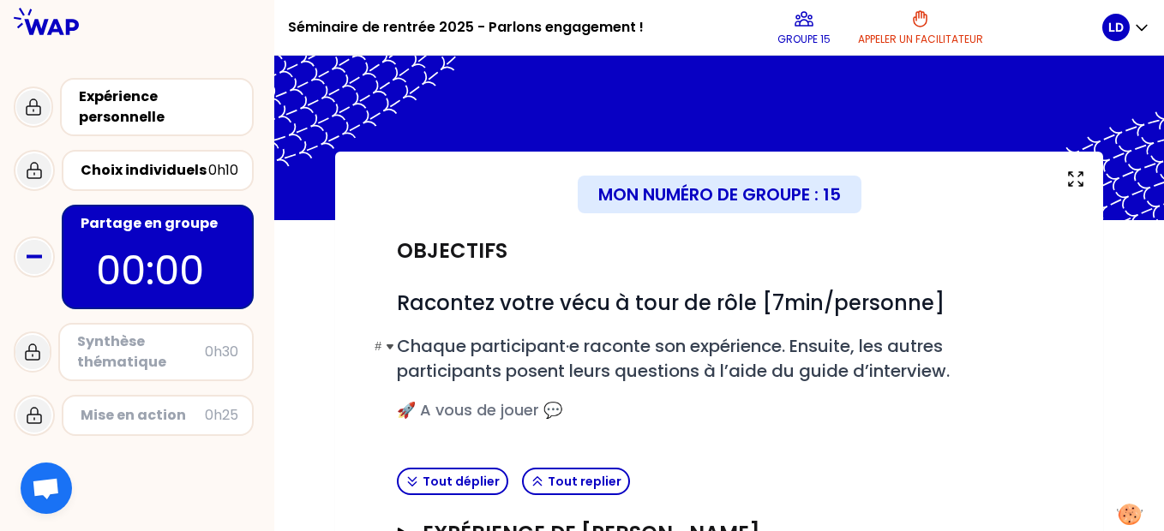
scroll to position [323, 0]
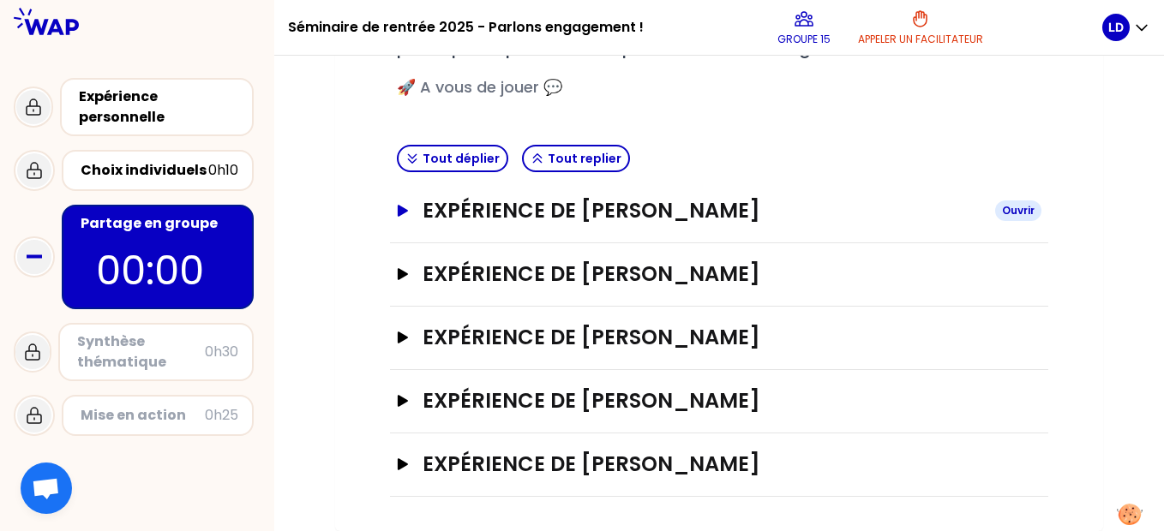
click at [404, 219] on button "Expérience de [PERSON_NAME]" at bounding box center [719, 210] width 644 height 27
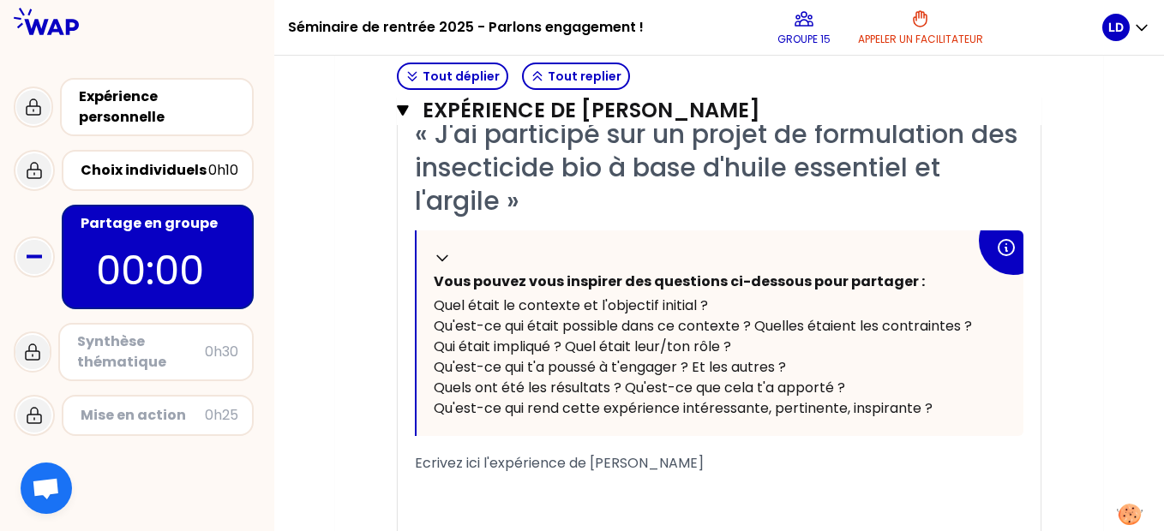
scroll to position [501, 0]
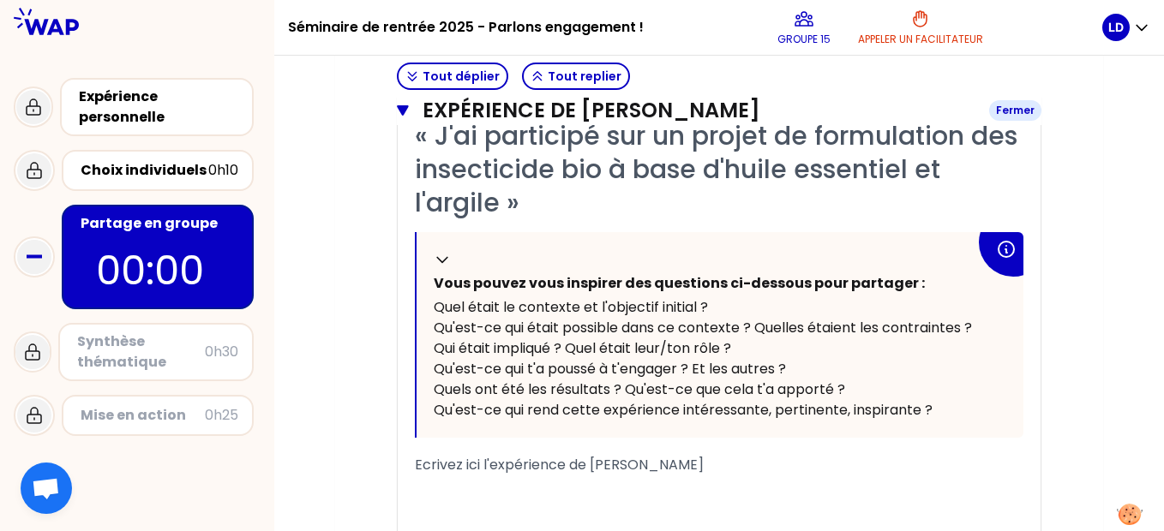
click at [398, 106] on icon "button" at bounding box center [402, 110] width 11 height 10
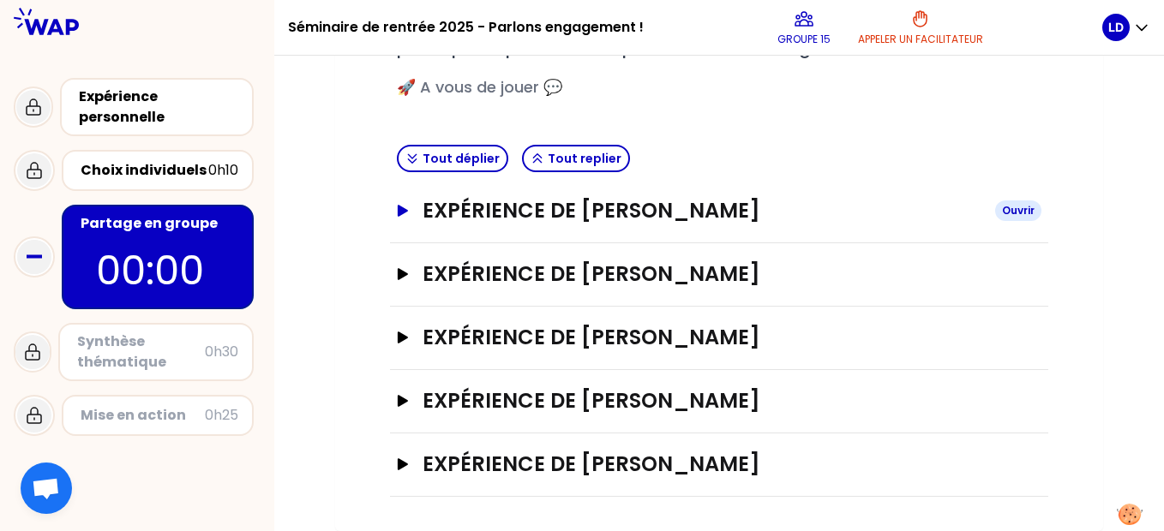
scroll to position [323, 0]
click at [540, 511] on div "Mon numéro de groupe : 15 Objectifs # Racontez votre vécu à tour de rôle [7min/…" at bounding box center [719, 180] width 768 height 703
click at [397, 202] on button "Expérience de [PERSON_NAME]" at bounding box center [719, 210] width 644 height 27
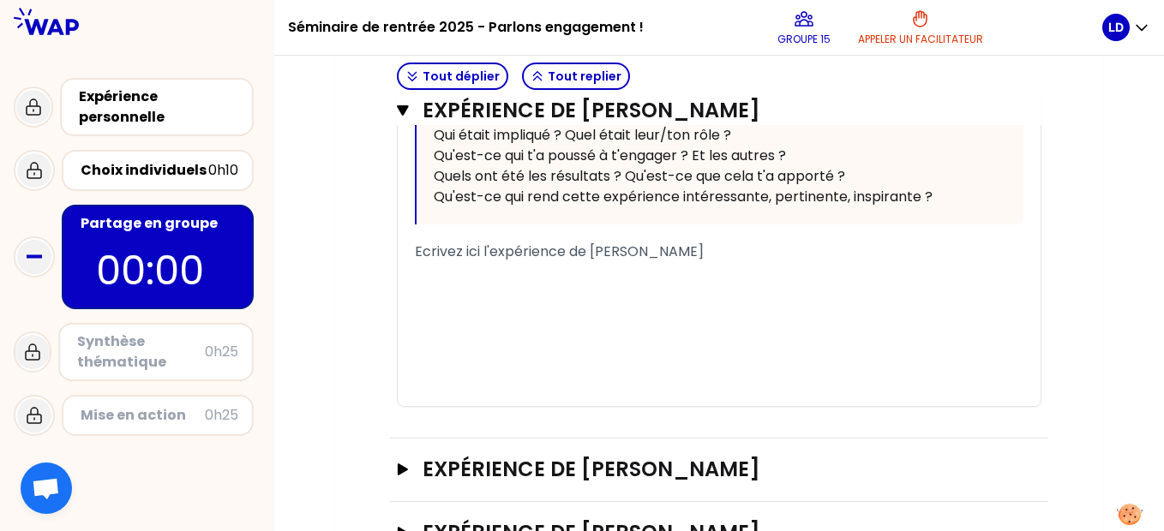
scroll to position [717, 0]
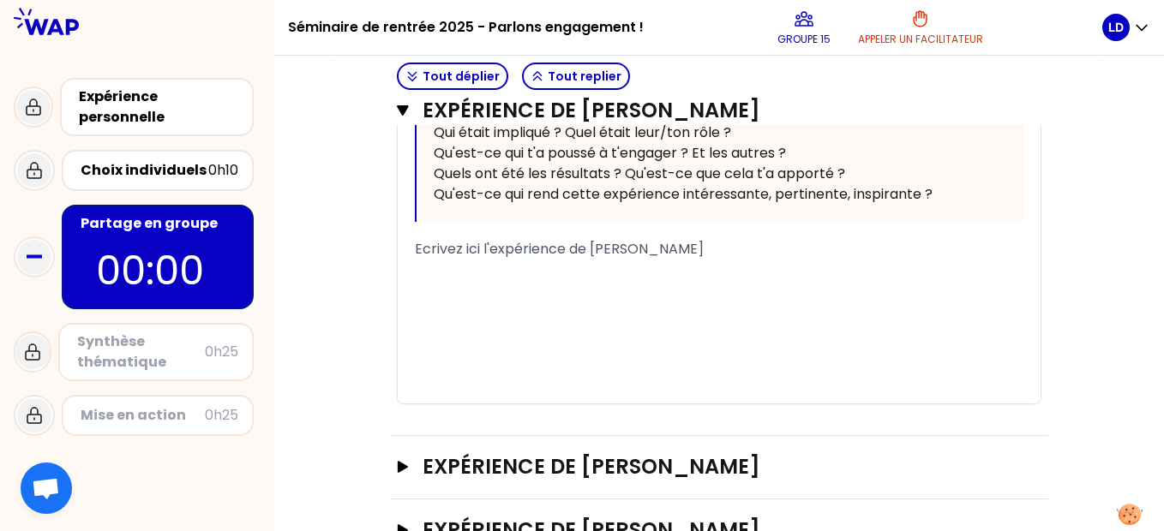
click at [489, 319] on div "﻿" at bounding box center [719, 311] width 608 height 21
click at [234, 501] on div at bounding box center [137, 490] width 274 height 82
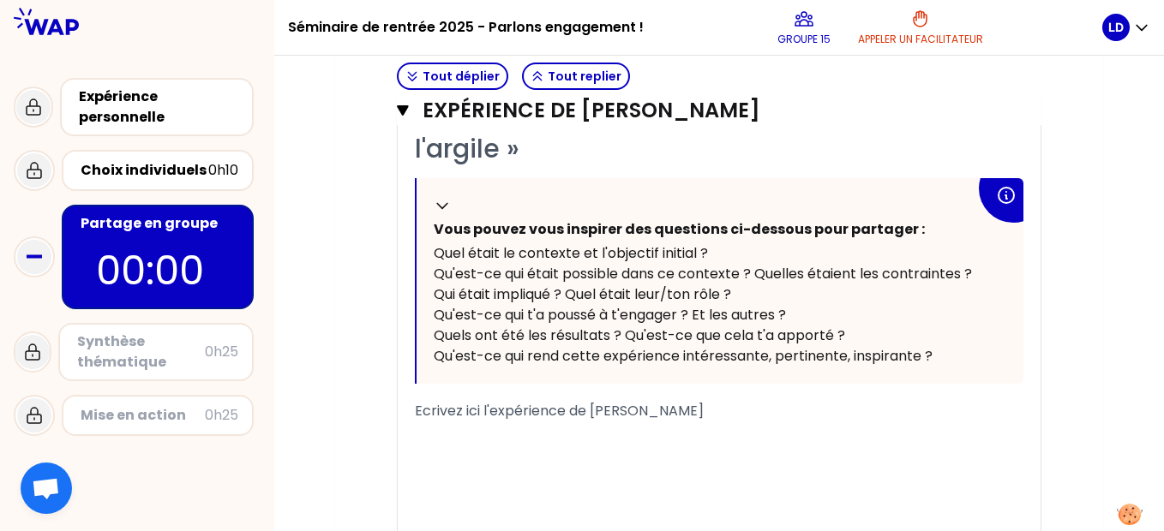
scroll to position [555, 0]
click at [317, 490] on div "Mon numéro de groupe : 15 Objectifs # Racontez votre vécu à tour de rôle [7min/…" at bounding box center [718, 240] width 889 height 1289
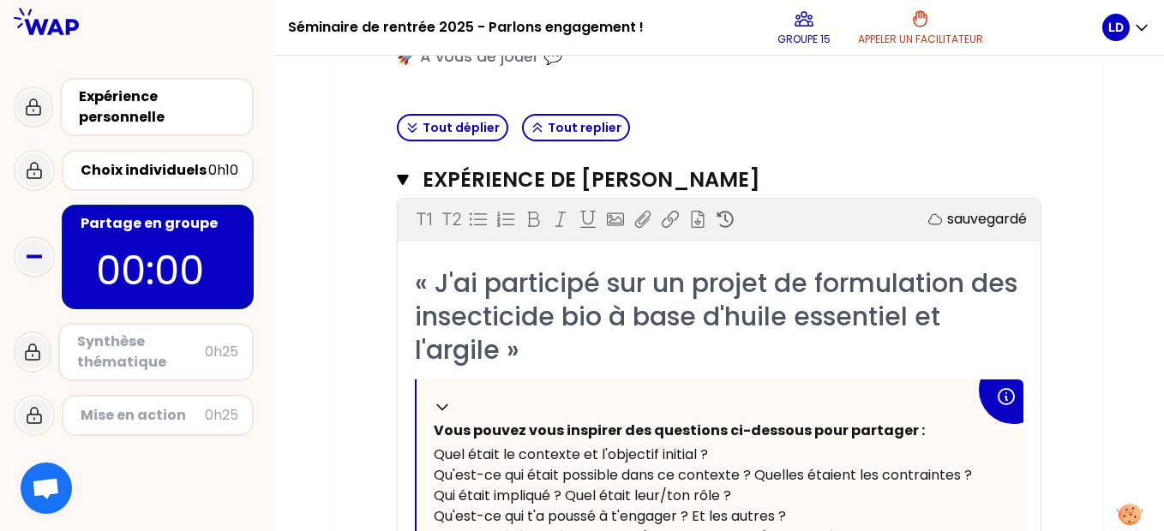
scroll to position [353, 0]
click at [403, 181] on icon "button" at bounding box center [402, 181] width 11 height 10
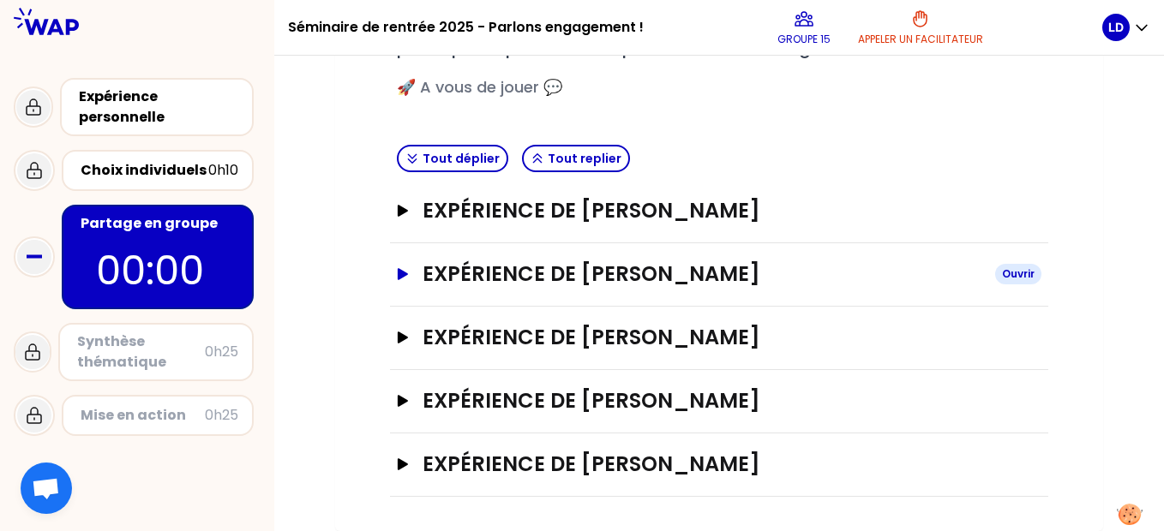
click at [403, 274] on icon "button" at bounding box center [403, 274] width 10 height 12
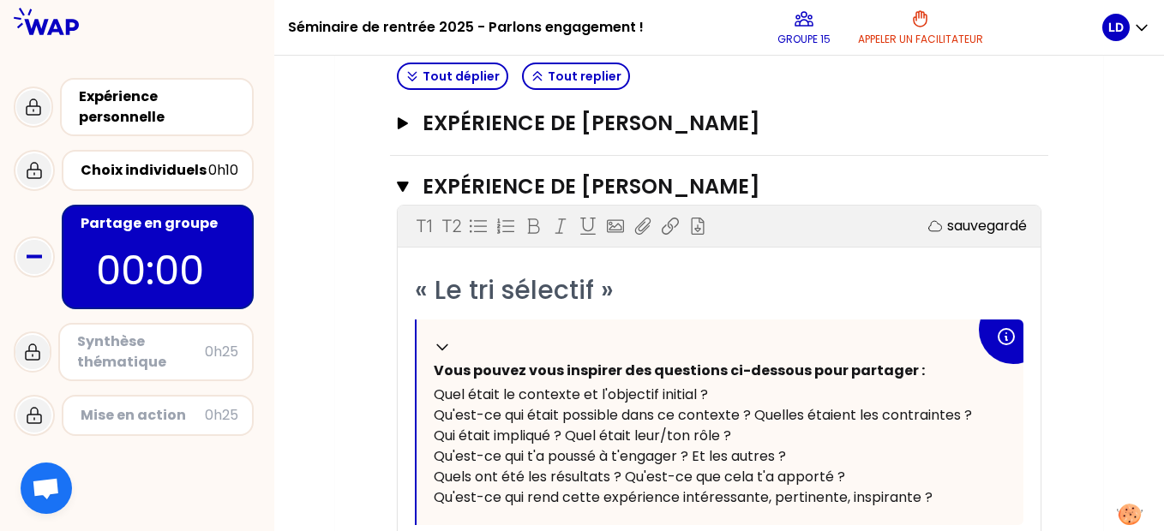
scroll to position [263, 0]
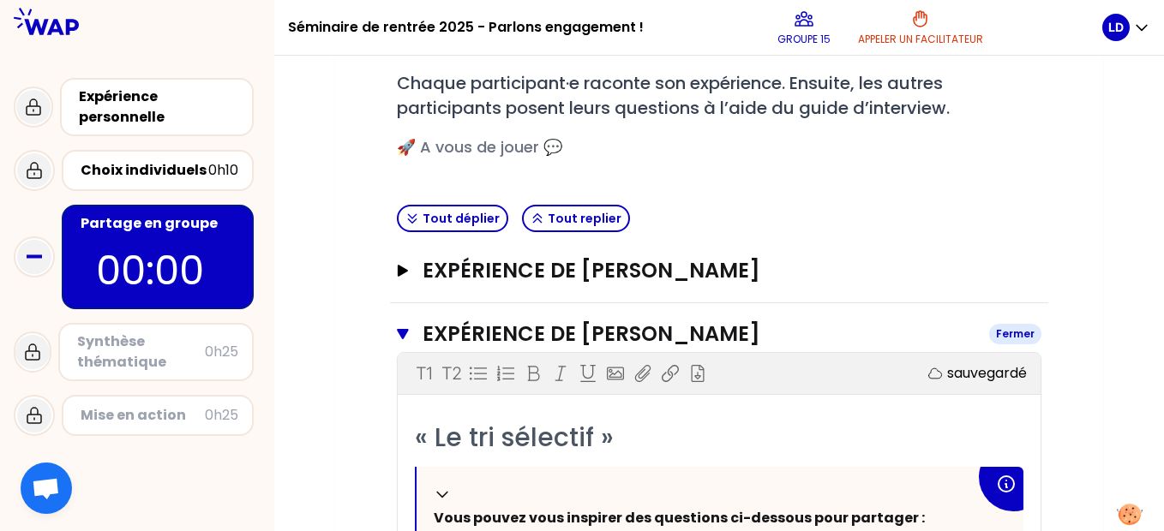
click at [405, 332] on icon "button" at bounding box center [402, 334] width 11 height 10
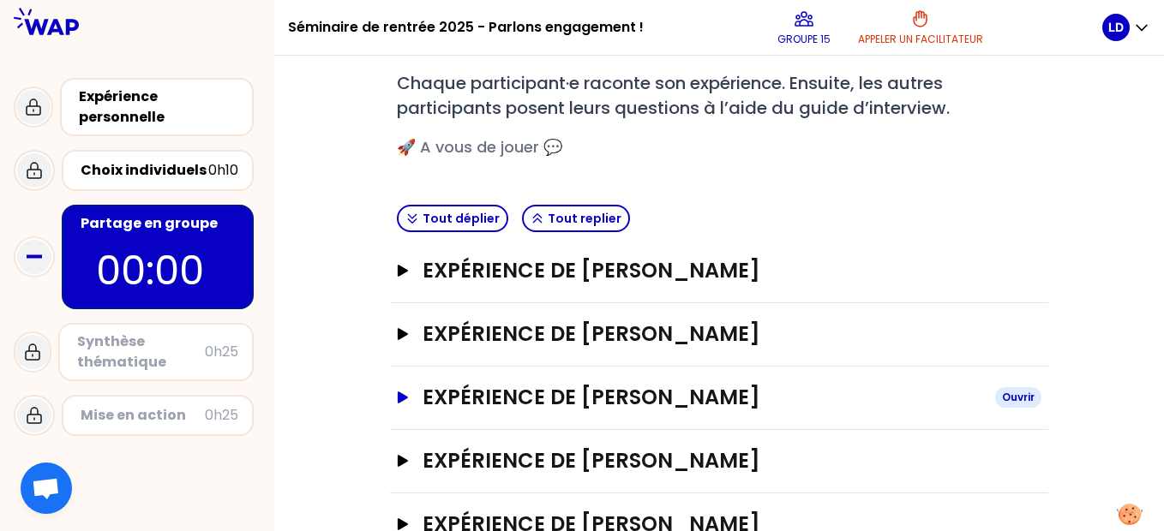
click at [401, 396] on icon "button" at bounding box center [403, 398] width 10 height 12
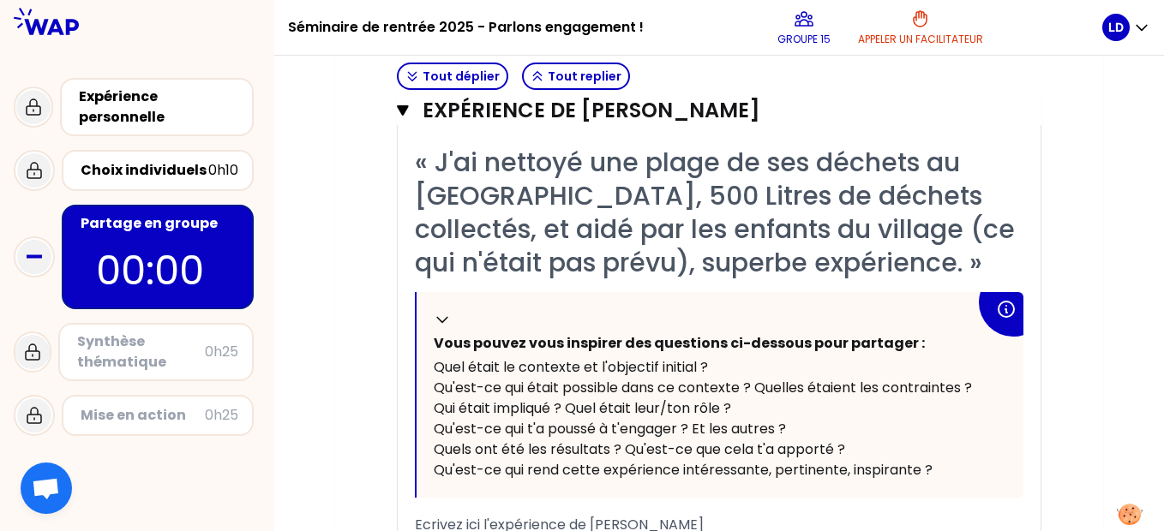
scroll to position [600, 0]
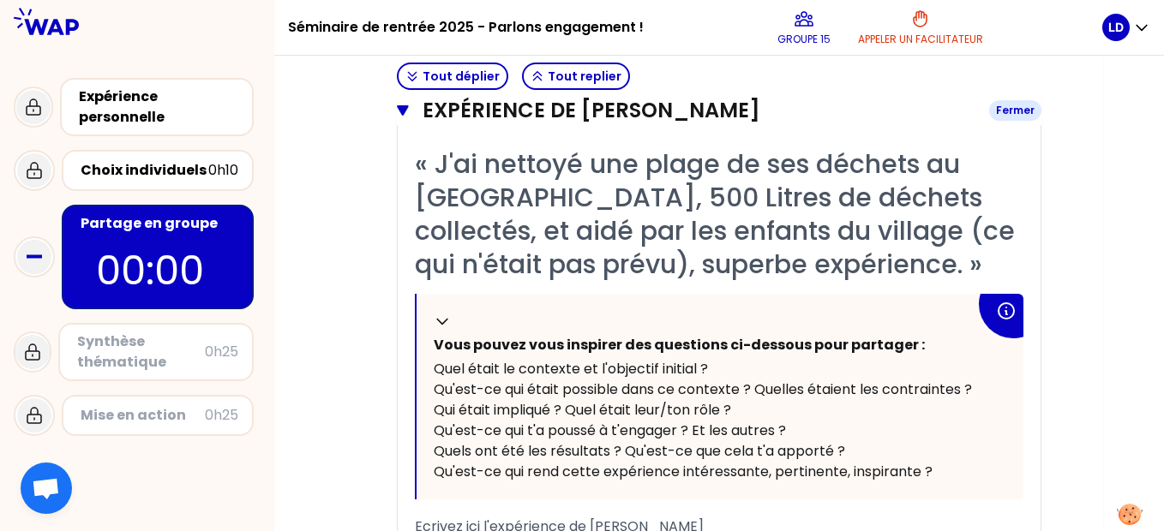
click at [403, 105] on icon "button" at bounding box center [402, 110] width 11 height 10
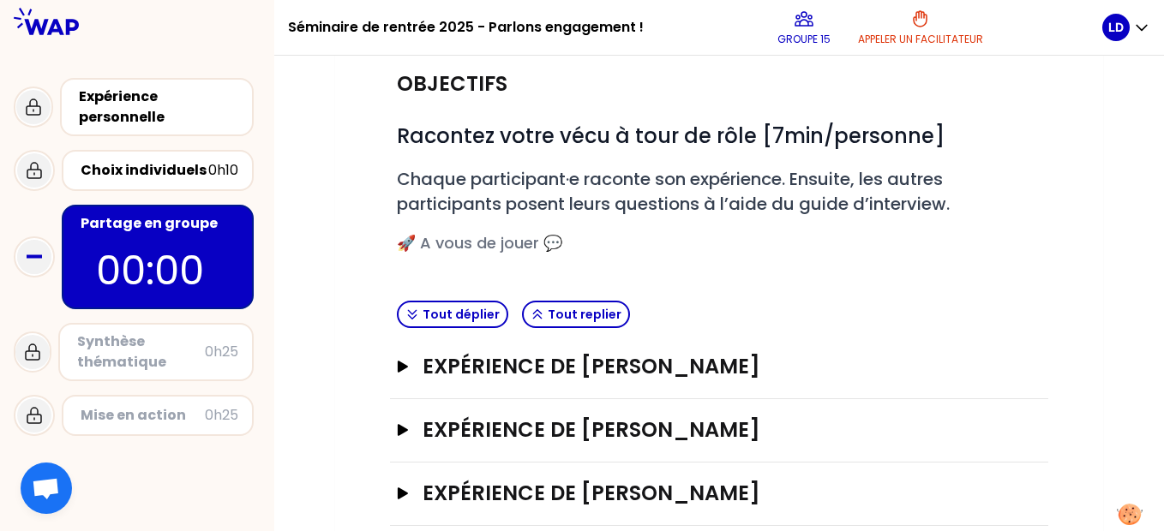
scroll to position [323, 0]
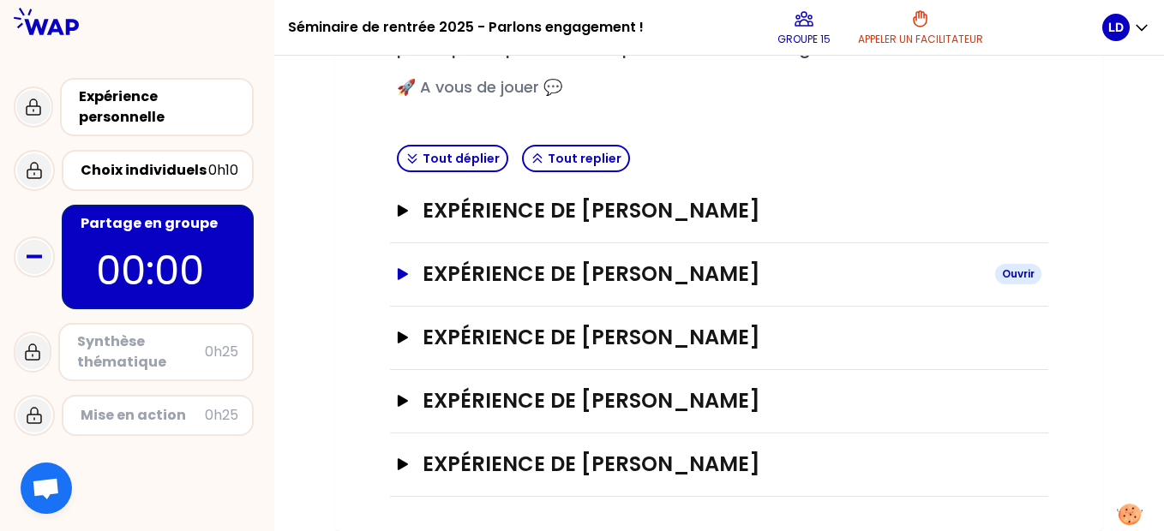
click at [405, 272] on icon "button" at bounding box center [403, 274] width 10 height 12
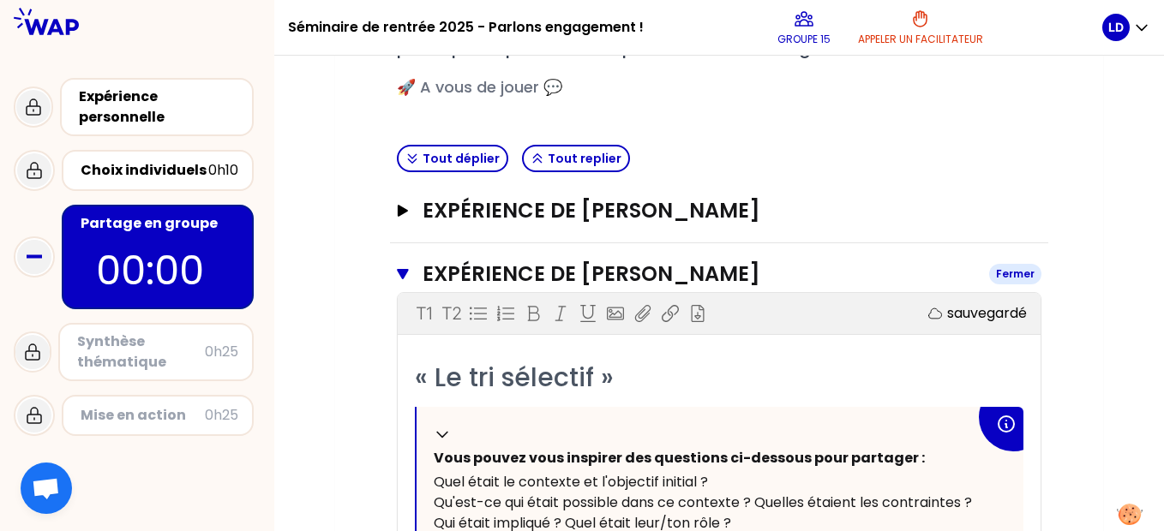
click at [405, 272] on icon "button" at bounding box center [402, 274] width 11 height 10
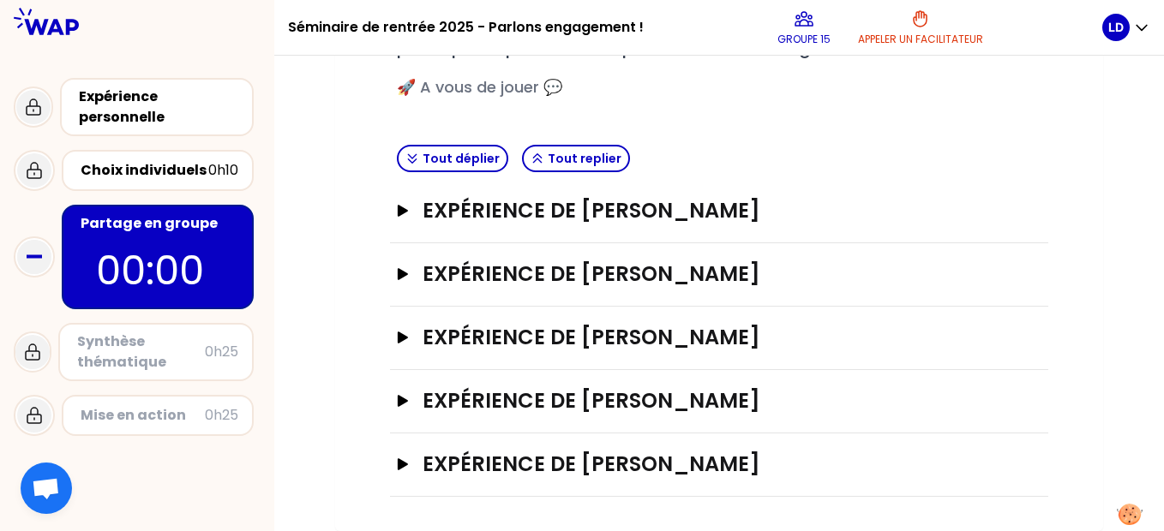
click at [162, 492] on div at bounding box center [137, 490] width 274 height 82
click at [398, 277] on icon "button" at bounding box center [403, 274] width 10 height 12
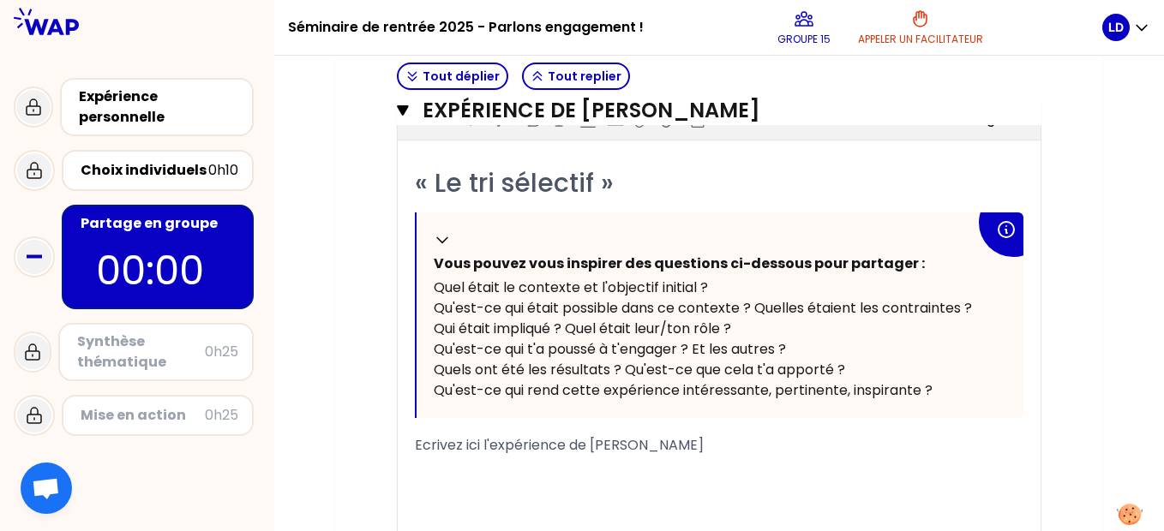
scroll to position [542, 0]
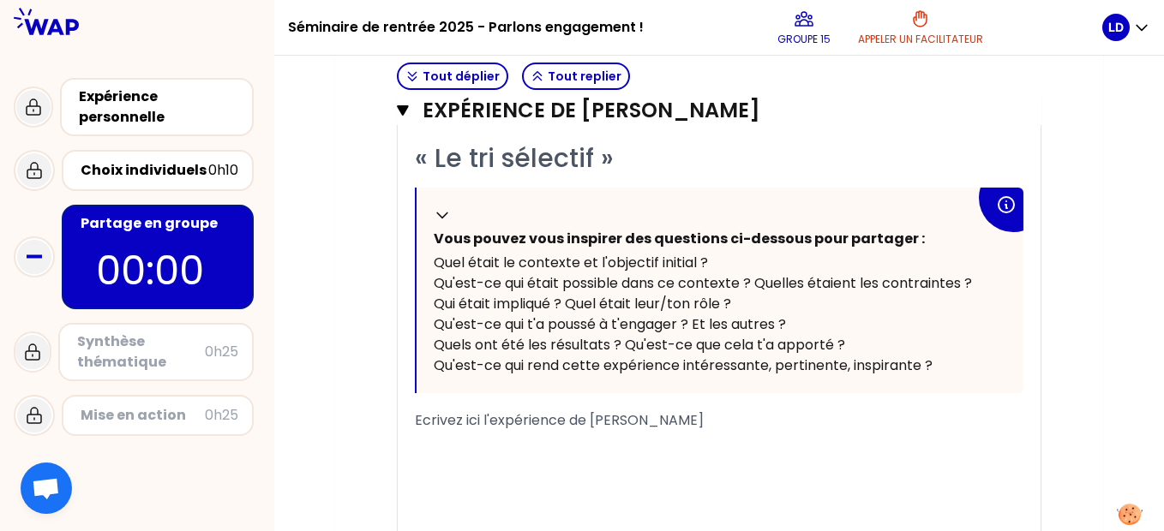
click at [619, 195] on div "Replier Vous pouvez vous inspirer des questions ci-dessous pour partager : Quel…" at bounding box center [719, 291] width 607 height 206
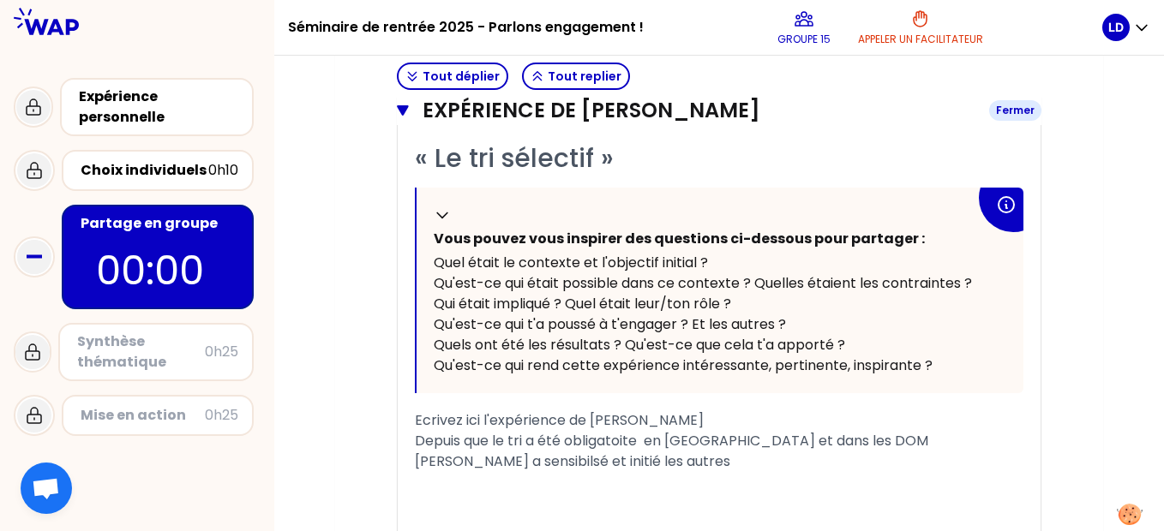
click at [403, 108] on icon "button" at bounding box center [402, 110] width 11 height 10
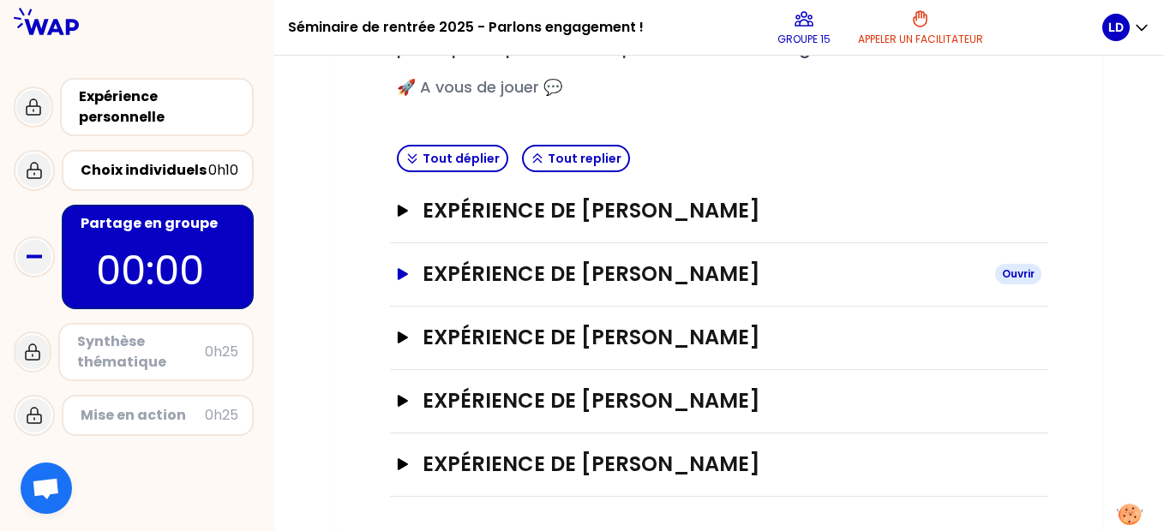
scroll to position [323, 0]
click at [171, 499] on div at bounding box center [137, 490] width 274 height 82
click at [404, 336] on icon "button" at bounding box center [403, 338] width 10 height 12
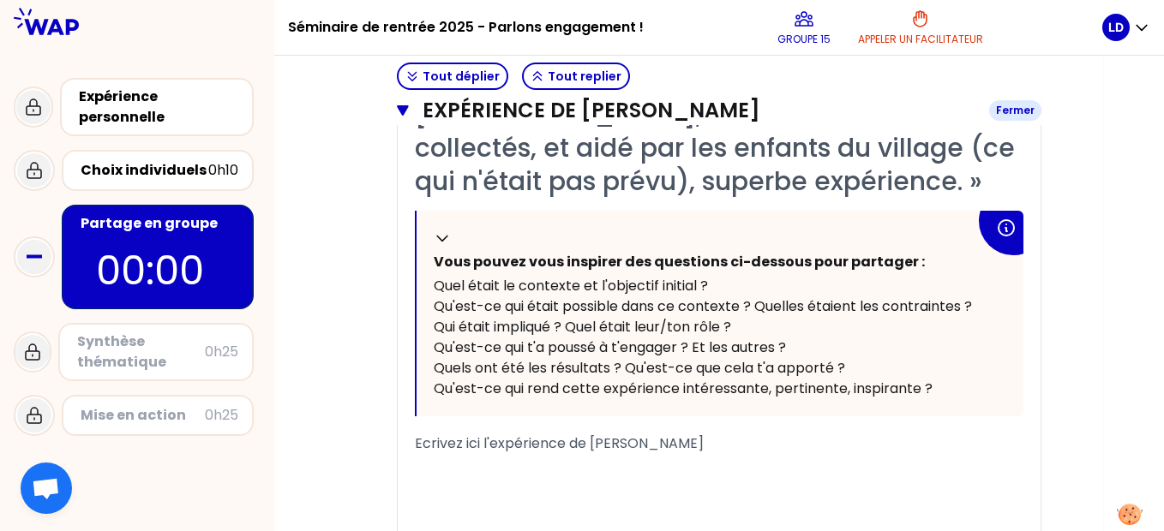
scroll to position [682, 0]
click at [518, 296] on span "Quel était le contexte et l'objectif initial ?" at bounding box center [571, 287] width 274 height 20
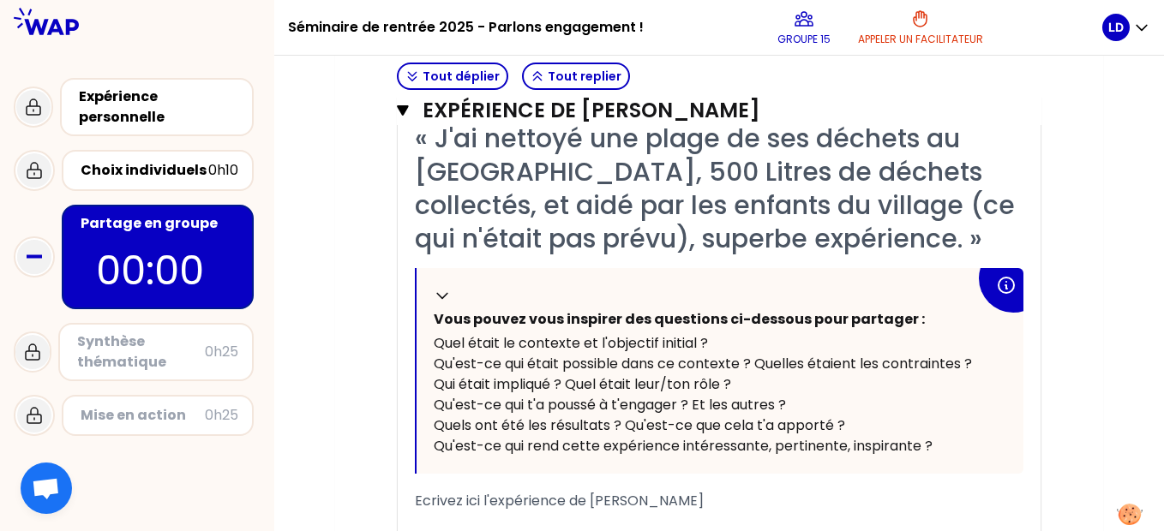
scroll to position [626, 0]
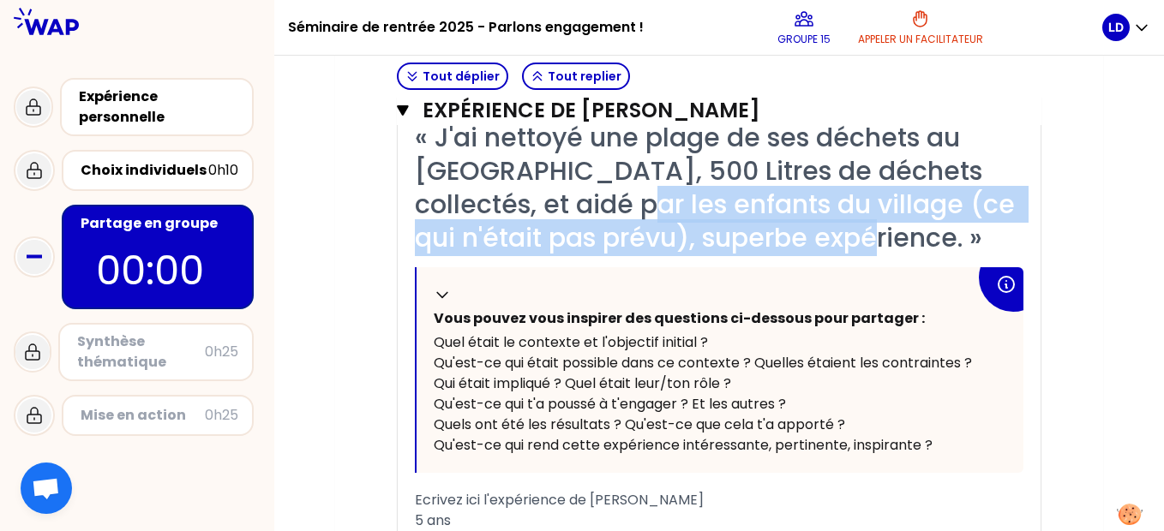
drag, startPoint x: 868, startPoint y: 242, endPoint x: 597, endPoint y: 200, distance: 273.9
click at [597, 200] on div "« J'ai nettoyé une plage de ses déchets au [GEOGRAPHIC_DATA], 500 Litres de déc…" at bounding box center [719, 188] width 608 height 134
click at [855, 239] on div "« J'ai nettoyé une plage de ses déchets au [GEOGRAPHIC_DATA], 500 Litres de déc…" at bounding box center [719, 188] width 608 height 134
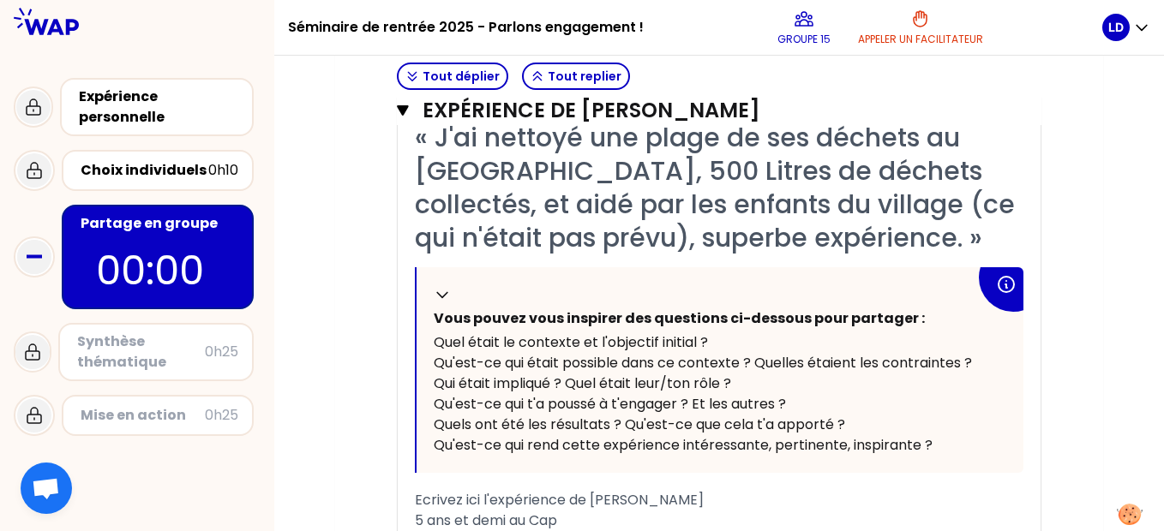
drag, startPoint x: 414, startPoint y: 134, endPoint x: 872, endPoint y: 244, distance: 471.5
click at [872, 244] on div "« J'ai nettoyé une plage de ses déchets au [GEOGRAPHIC_DATA], 500 Litres de déc…" at bounding box center [719, 388] width 643 height 534
click at [855, 240] on div "« J'ai nettoyé une plage de ses déchets au [GEOGRAPHIC_DATA], 500 Litres de déc…" at bounding box center [719, 188] width 608 height 134
click at [848, 236] on span "« J'ai nettoyé une plage de ses déchets au [GEOGRAPHIC_DATA], 500 Litres de déc…" at bounding box center [718, 187] width 607 height 137
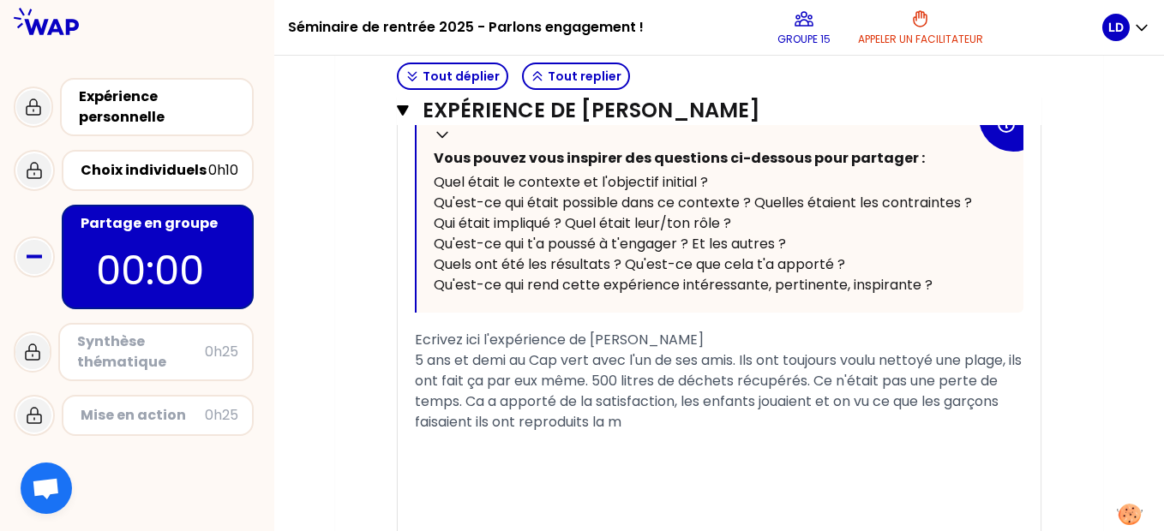
scroll to position [786, 0]
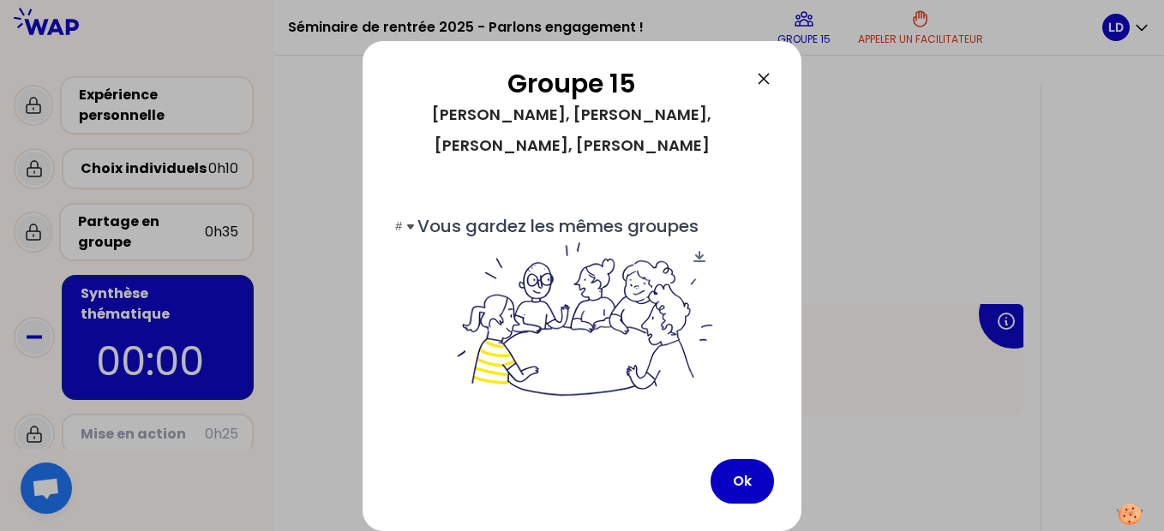
scroll to position [89, 0]
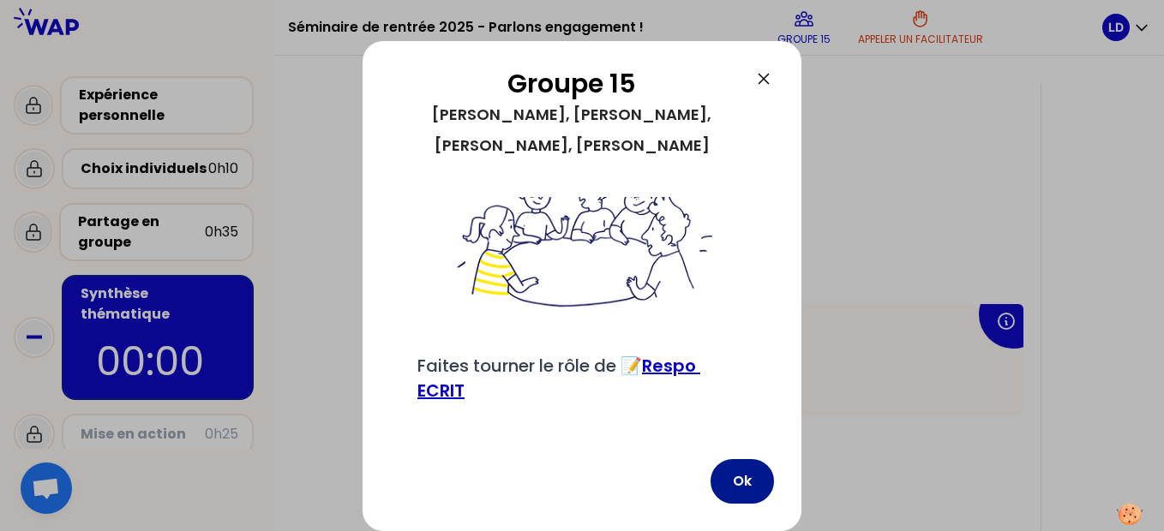
click at [737, 464] on button "Ok" at bounding box center [741, 481] width 63 height 45
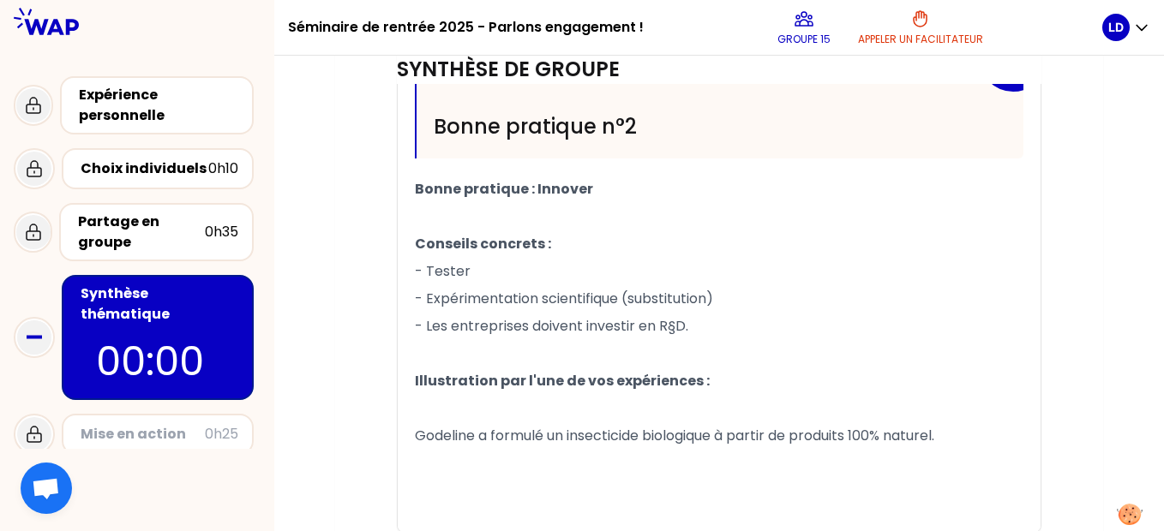
scroll to position [1035, 0]
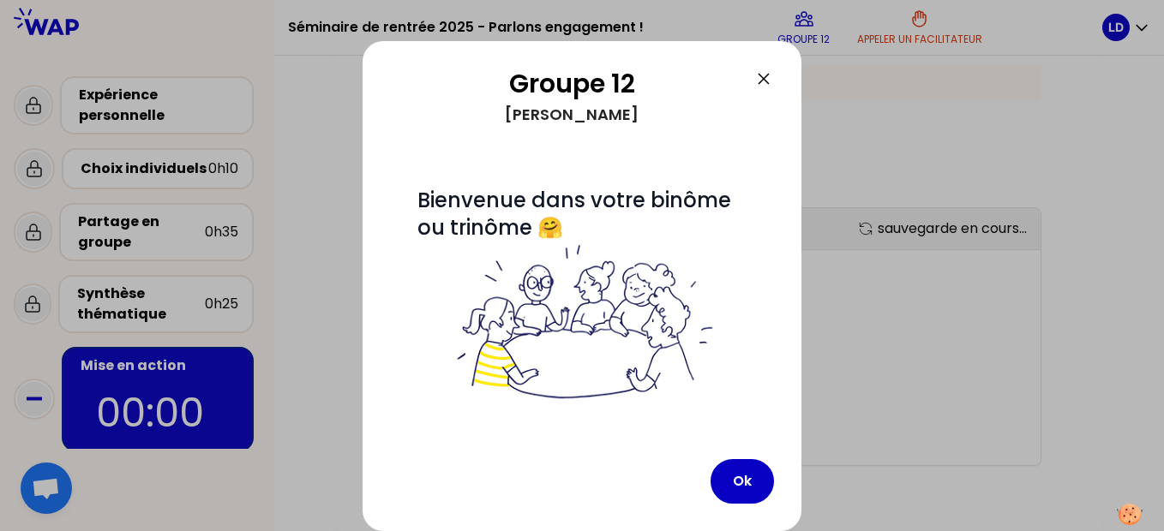
scroll to position [236, 0]
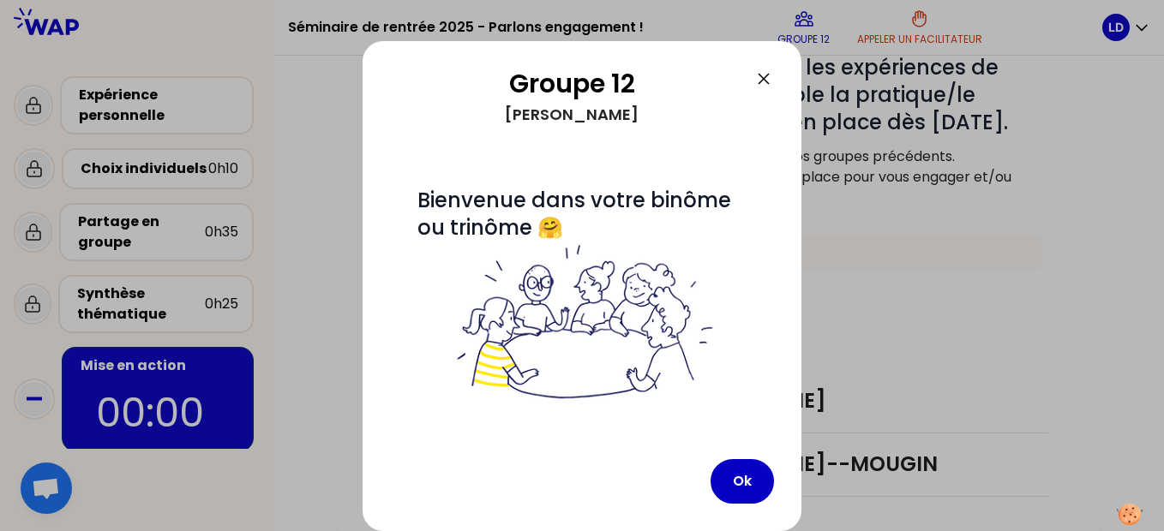
click at [266, 470] on div at bounding box center [582, 265] width 1164 height 531
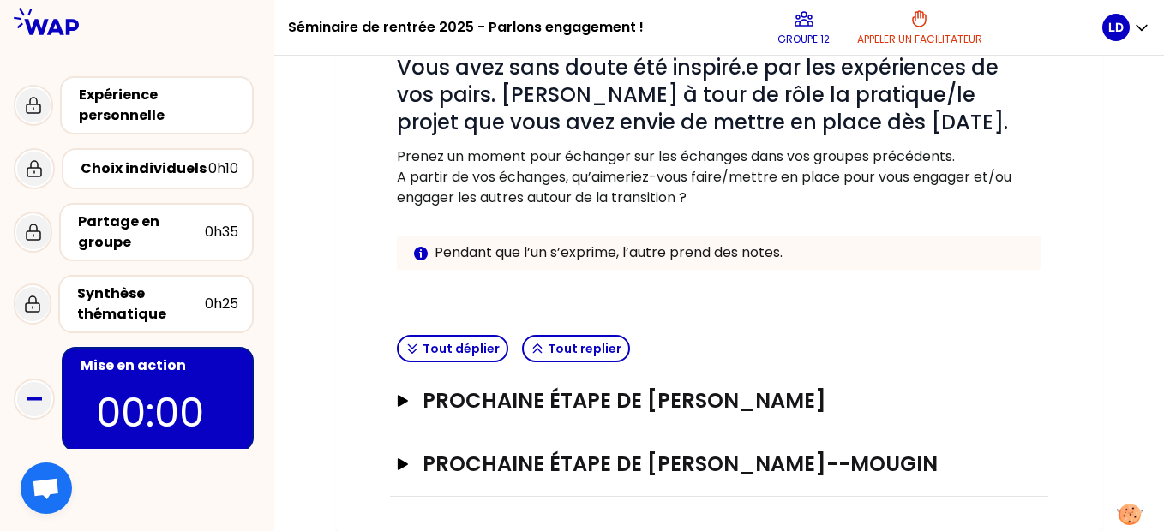
click at [220, 495] on div at bounding box center [137, 490] width 274 height 82
click at [659, 398] on h3 "Prochaine étape de [PERSON_NAME]" at bounding box center [701, 400] width 559 height 27
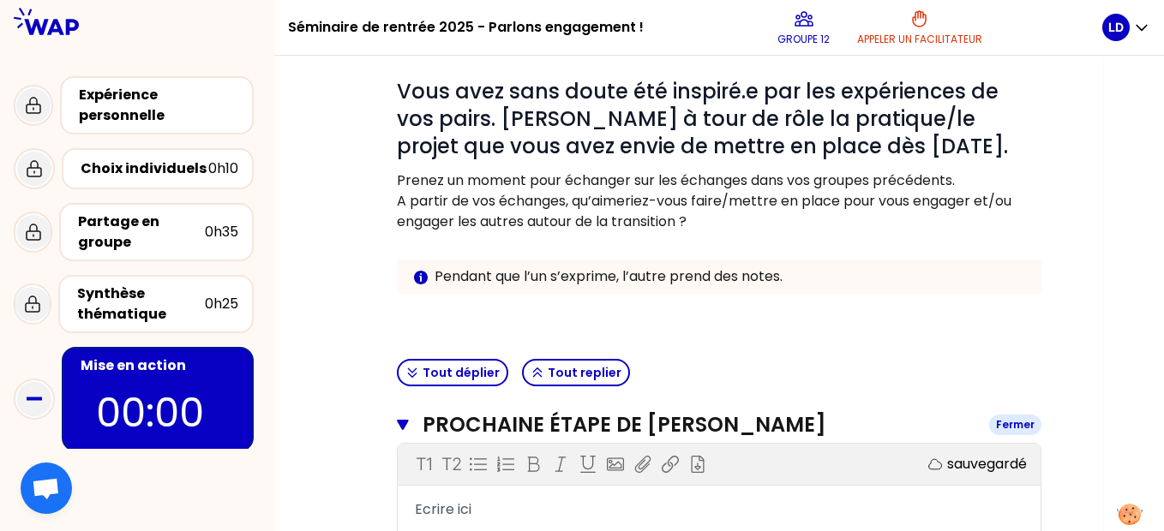
scroll to position [211, 0]
click at [357, 494] on div "Mon numéro de groupe : 12 Objectifs # Vous avez sans doute été inspiré.e par le…" at bounding box center [719, 386] width 768 height 891
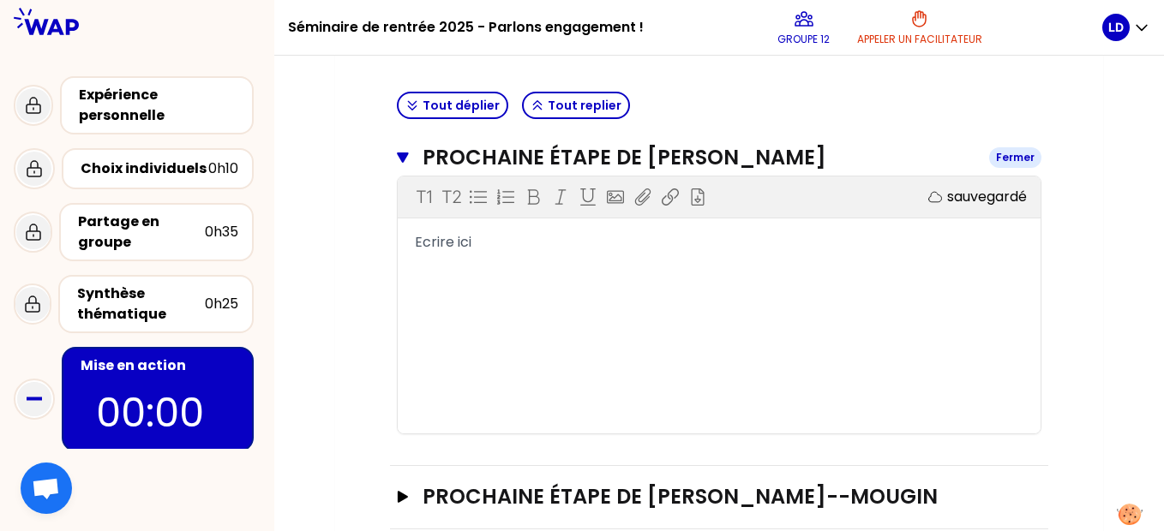
scroll to position [482, 0]
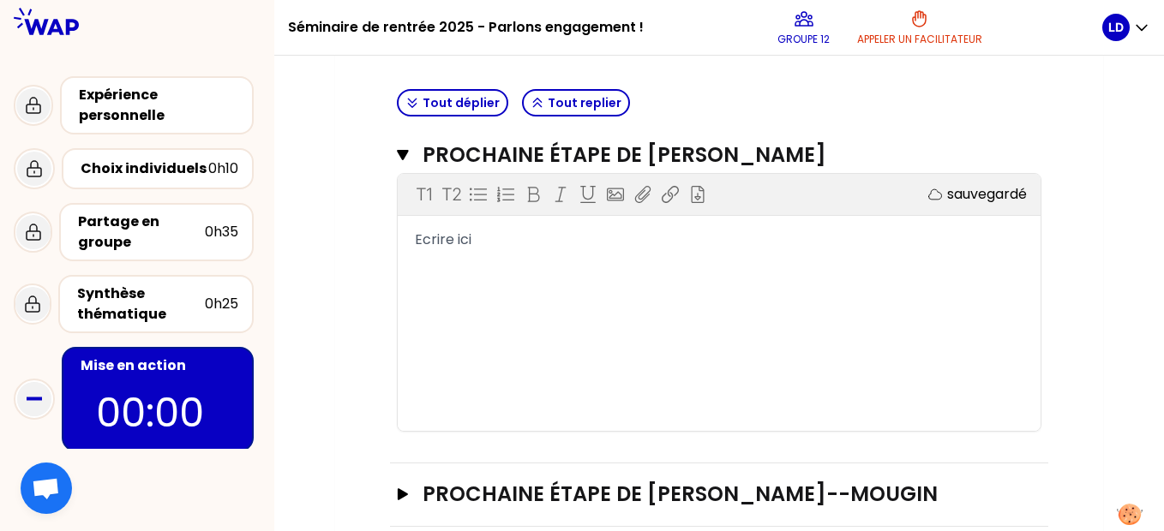
click at [449, 255] on div "T1 T2 Exporter sauvegardé Ecrire ici" at bounding box center [719, 302] width 643 height 257
click at [441, 251] on div "T1 T2 Exporter sauvegardé Ecrire ici" at bounding box center [719, 302] width 643 height 257
click at [442, 243] on span "Ecrire ici" at bounding box center [443, 240] width 57 height 20
drag, startPoint x: 565, startPoint y: 242, endPoint x: 363, endPoint y: 237, distance: 201.4
click at [363, 237] on div "Mon numéro de groupe : 12 Objectifs # Vous avez sans doute été inspiré.e par le…" at bounding box center [719, 115] width 768 height 891
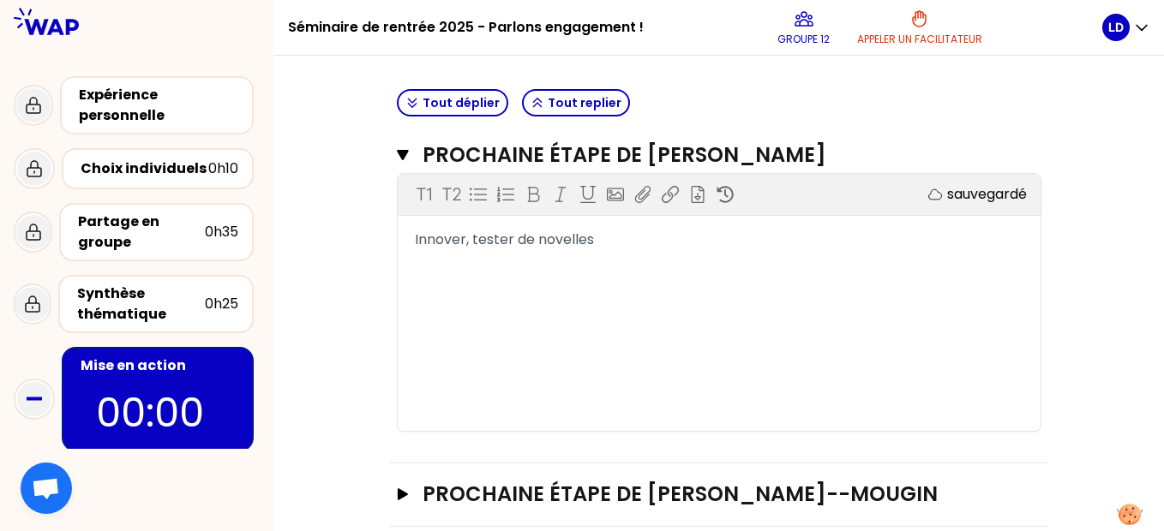
click at [549, 240] on span "Innover, tester de novelles" at bounding box center [504, 240] width 179 height 20
click at [608, 242] on div "Innover, tester de nouvelles" at bounding box center [719, 240] width 608 height 21
click at [731, 237] on span "Innover, tester de nouvelles choses auprès de [PERSON_NAME]" at bounding box center [628, 240] width 427 height 20
click at [805, 244] on div "Innover, tester de nouvelles choses auprès de nouvelles" at bounding box center [719, 240] width 608 height 21
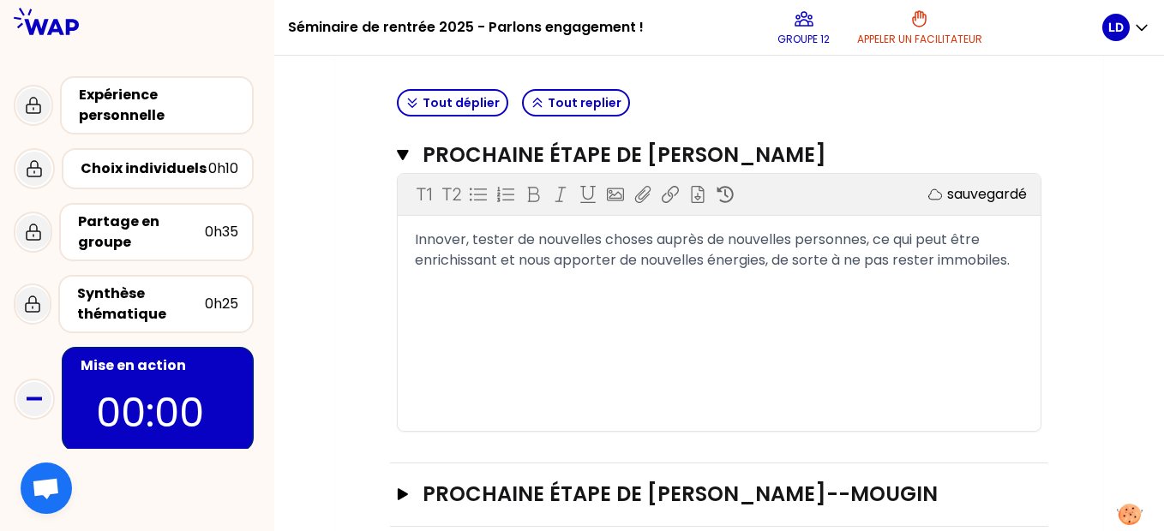
scroll to position [512, 0]
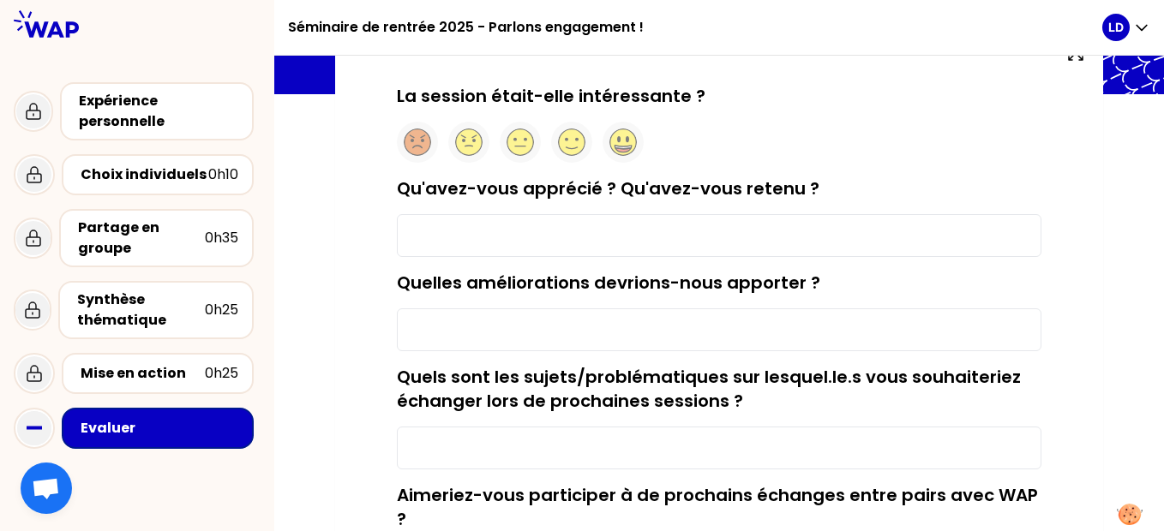
scroll to position [129, 0]
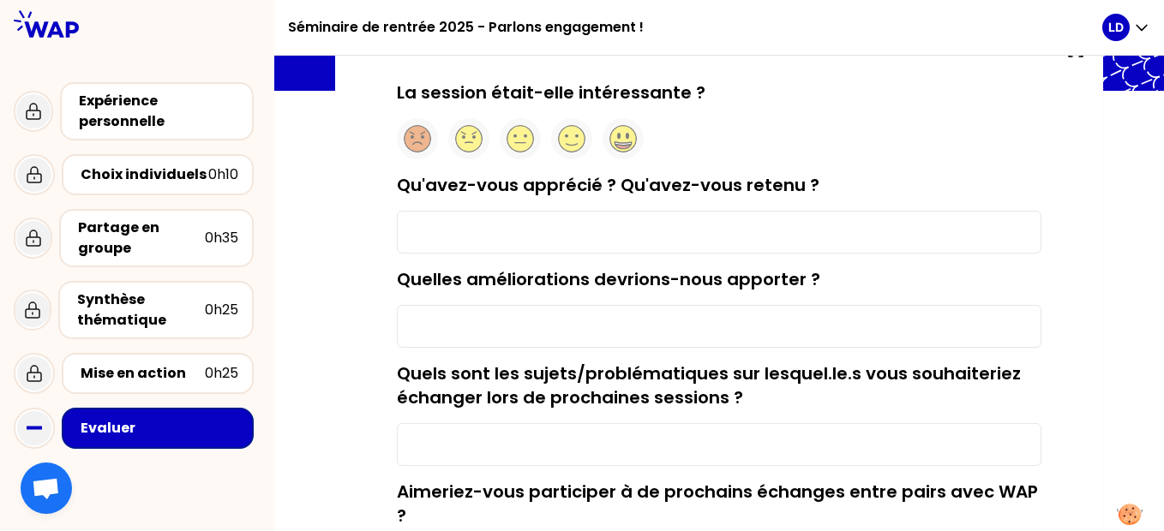
click at [628, 225] on input "Qu'avez-vous apprécié ? Qu'avez-vous retenu ?" at bounding box center [719, 232] width 644 height 43
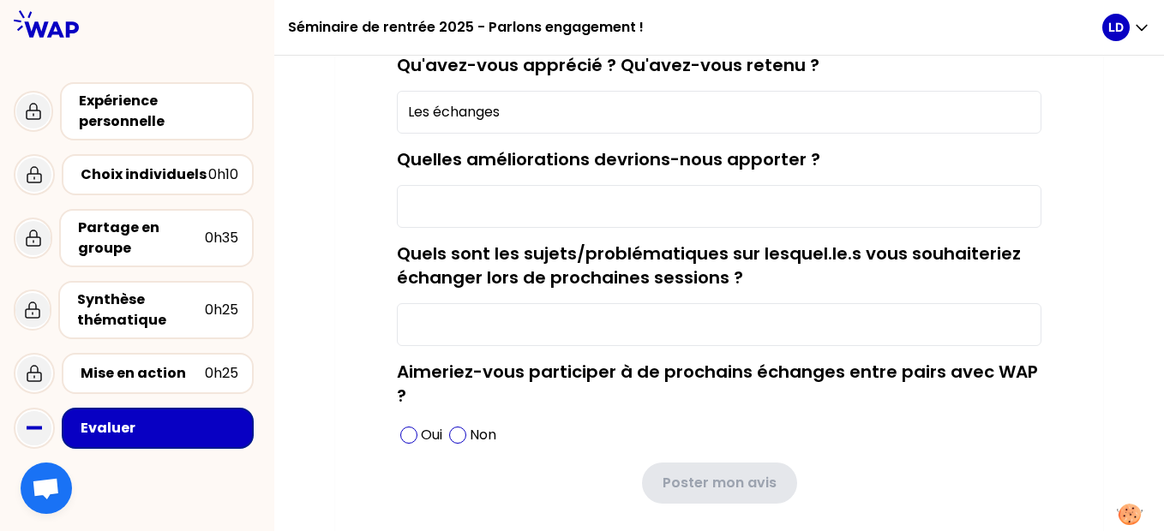
scroll to position [250, 0]
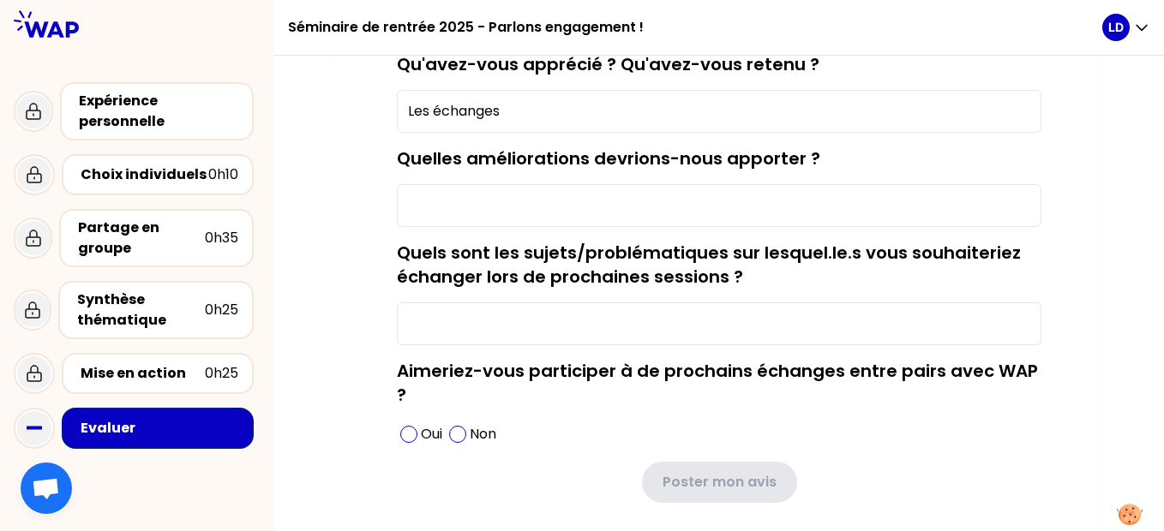
type input "Les échanges"
click at [590, 348] on form "La session était-elle intéressante ? Qu'avez-vous apprécié ? Qu'avez-vous reten…" at bounding box center [719, 231] width 644 height 543
click at [576, 338] on input "Quels sont les sujets/problématiques sur lesquel.le.s vous souhaiteriez échange…" at bounding box center [719, 323] width 644 height 43
click at [552, 322] on input "L'innovation commme levier de mobilisation" at bounding box center [719, 323] width 644 height 43
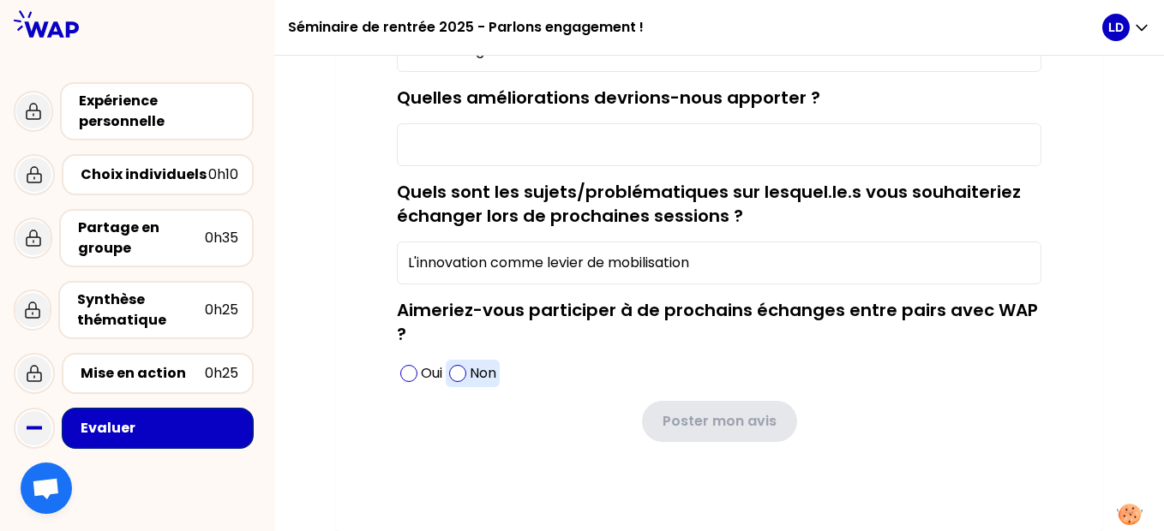
type input "L'innovation comme levier de mobilisation"
click at [461, 368] on span at bounding box center [457, 373] width 17 height 17
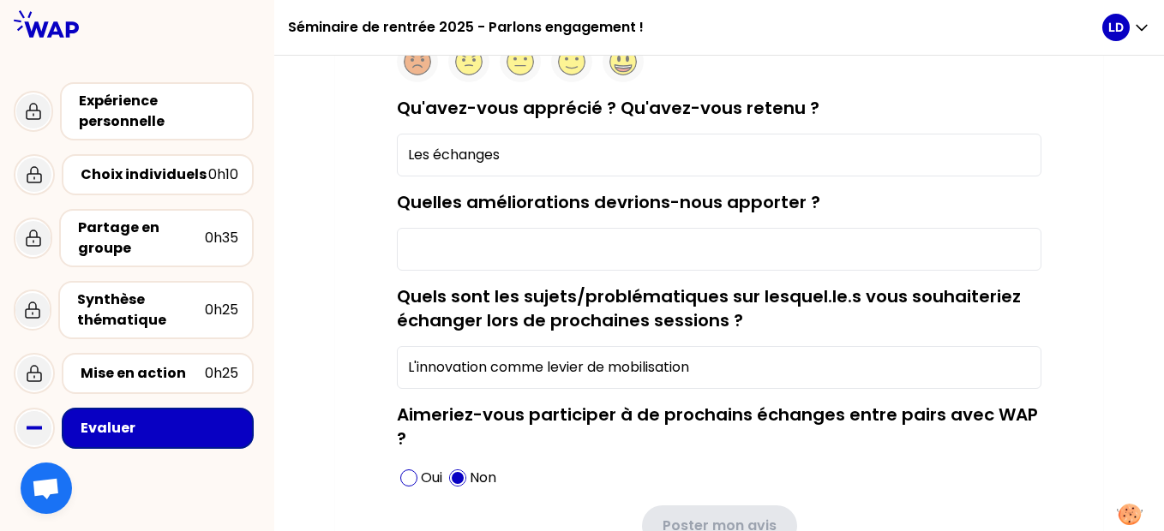
click at [625, 242] on input "Quelles améliorations devrions-nous apporter ?" at bounding box center [719, 249] width 644 height 43
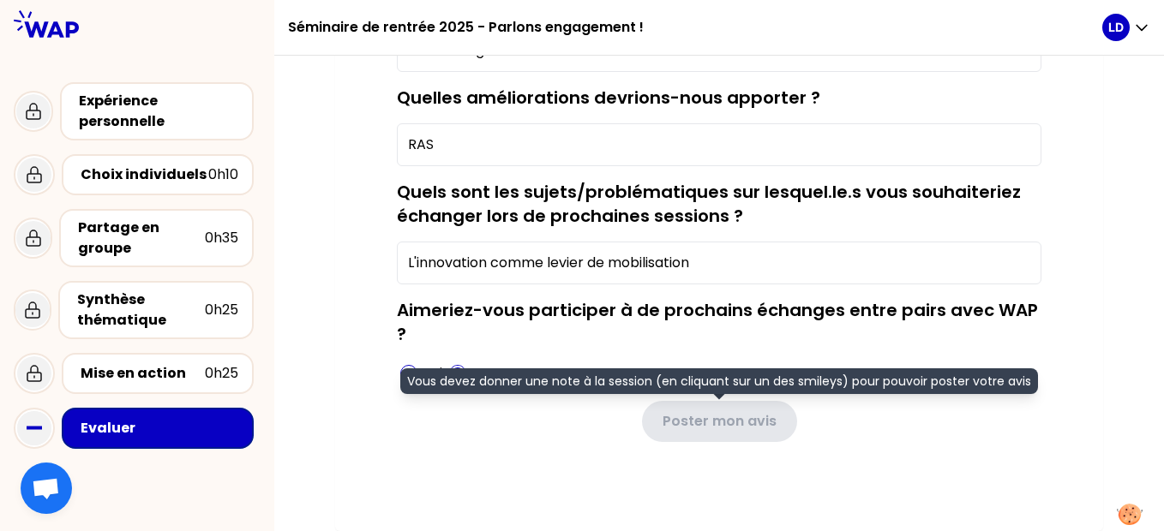
type input "RAS"
click at [595, 402] on div "Poster mon avis Vous devez donner une note à la session (en cliquant sur un des…" at bounding box center [719, 421] width 644 height 41
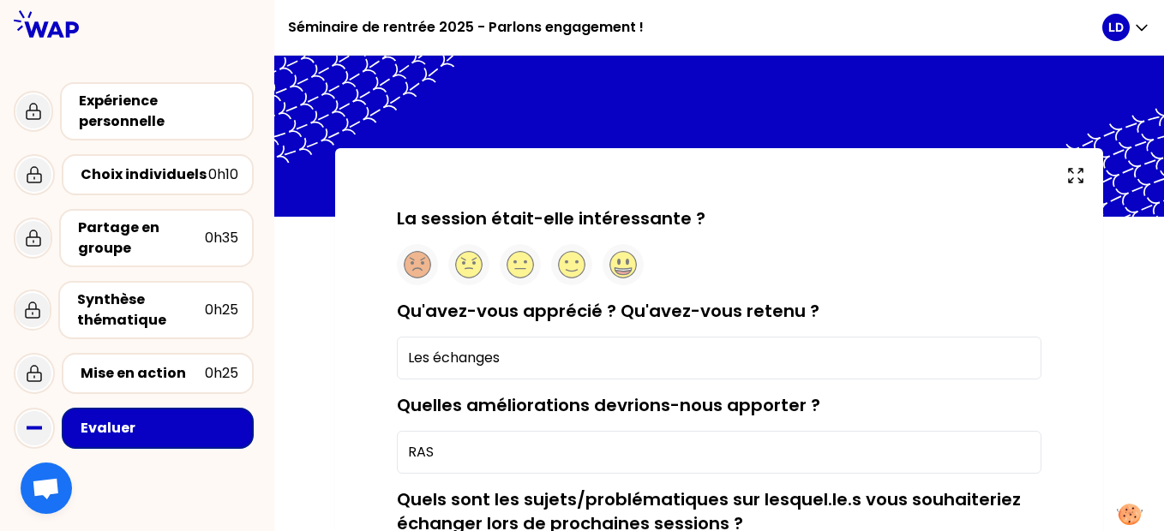
scroll to position [0, 0]
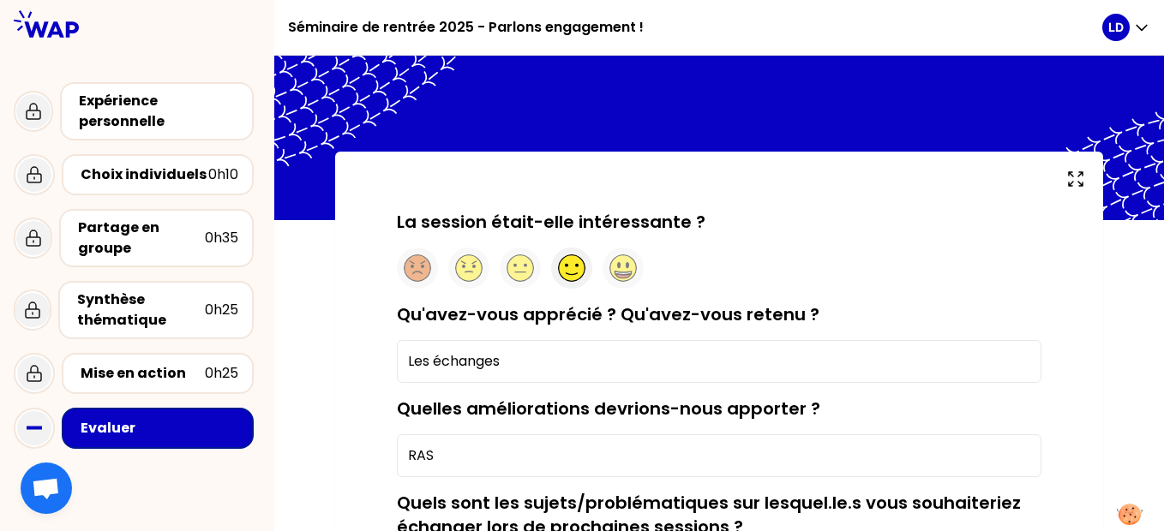
click at [566, 262] on circle at bounding box center [572, 268] width 27 height 27
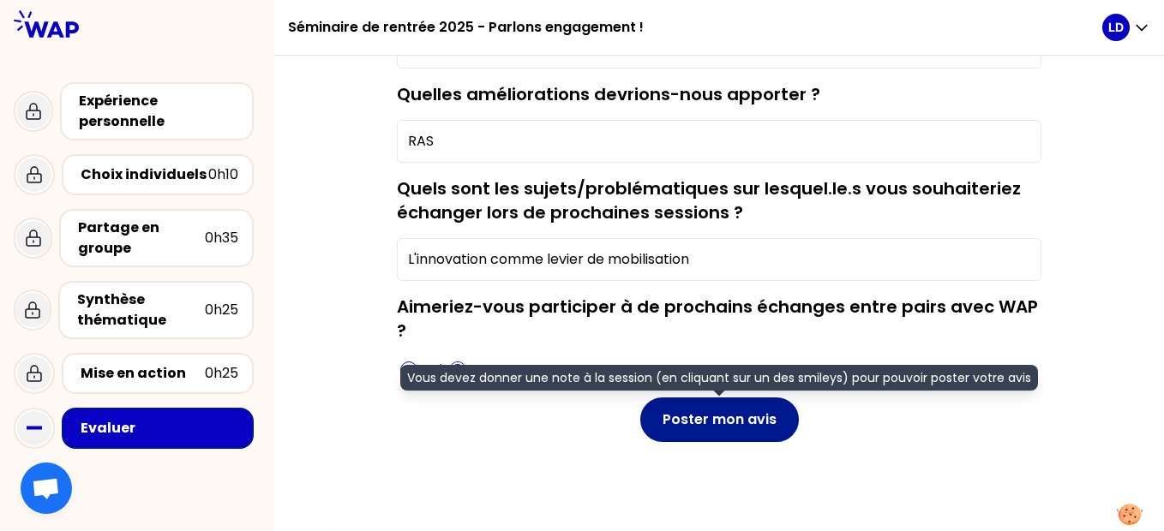
click at [703, 410] on button "Poster mon avis" at bounding box center [719, 420] width 159 height 45
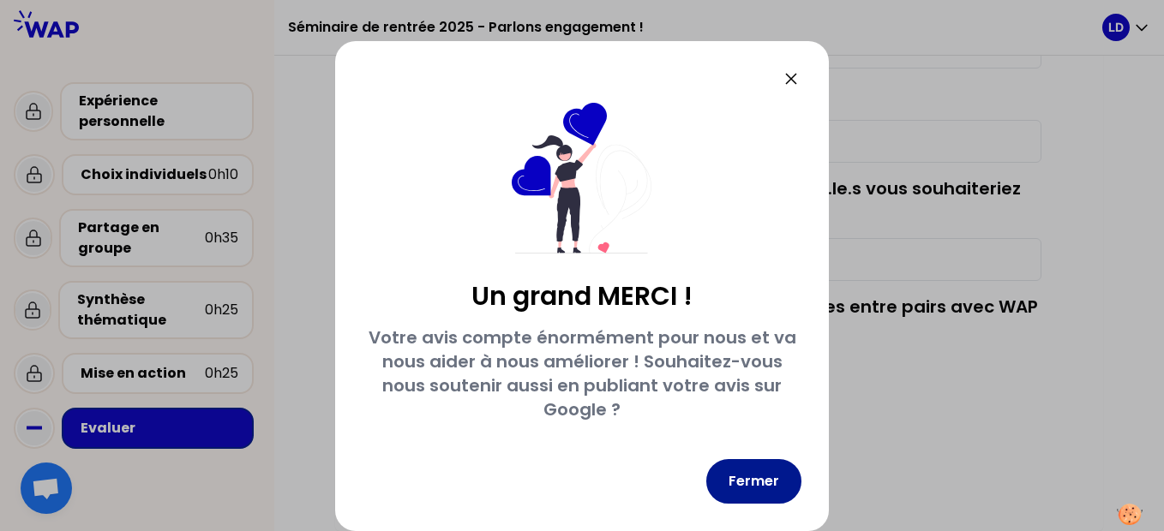
click at [757, 472] on button "Fermer" at bounding box center [753, 481] width 95 height 45
